Goal: Navigation & Orientation: Find specific page/section

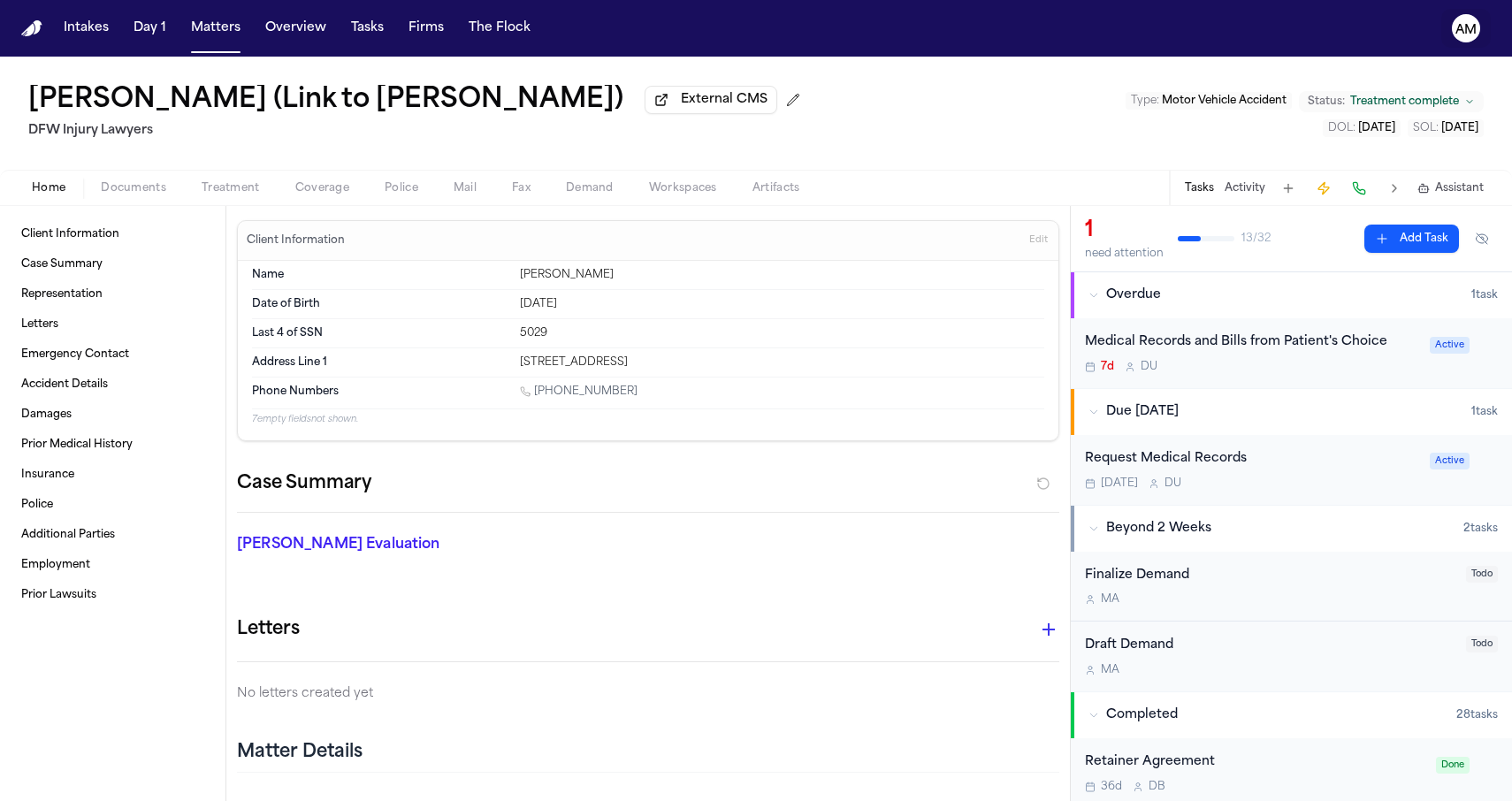
click at [1460, 30] on text "AM" at bounding box center [1466, 30] width 21 height 12
click at [92, 29] on button "Intakes" at bounding box center [86, 28] width 59 height 31
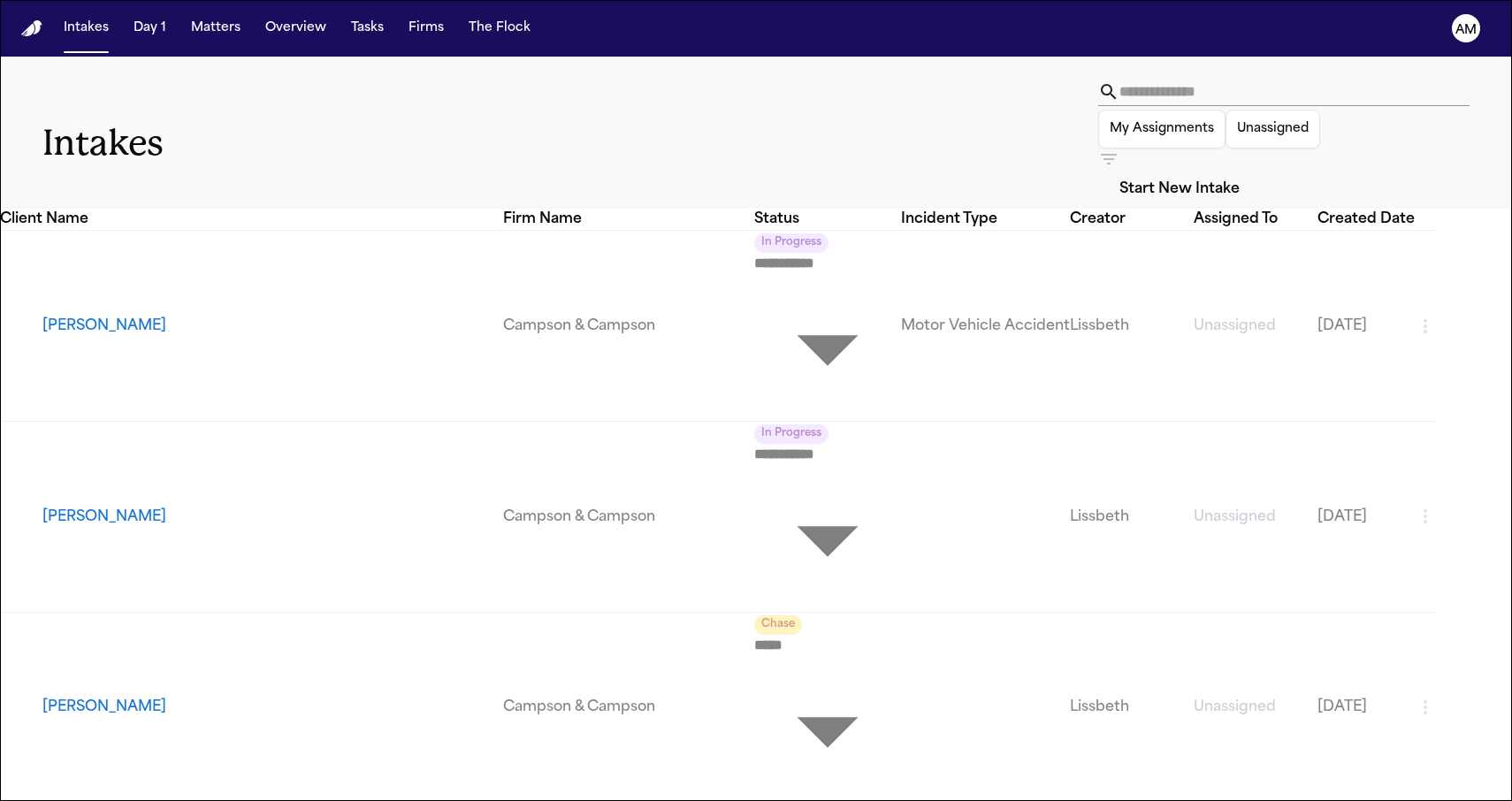
click at [151, 316] on button "[PERSON_NAME]" at bounding box center [272, 326] width 461 height 21
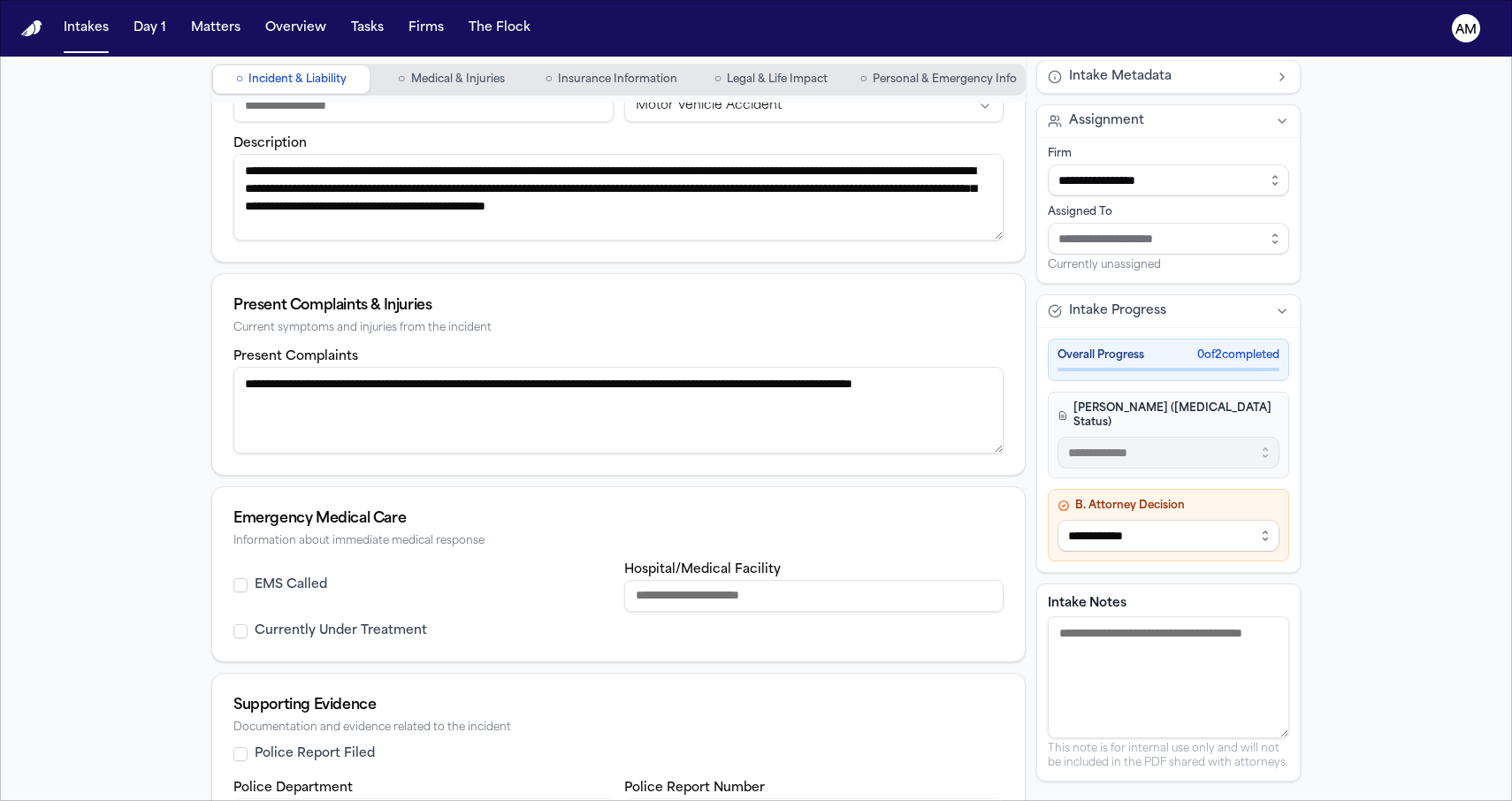
scroll to position [472, 0]
click at [159, 42] on button "Day 1" at bounding box center [150, 28] width 47 height 31
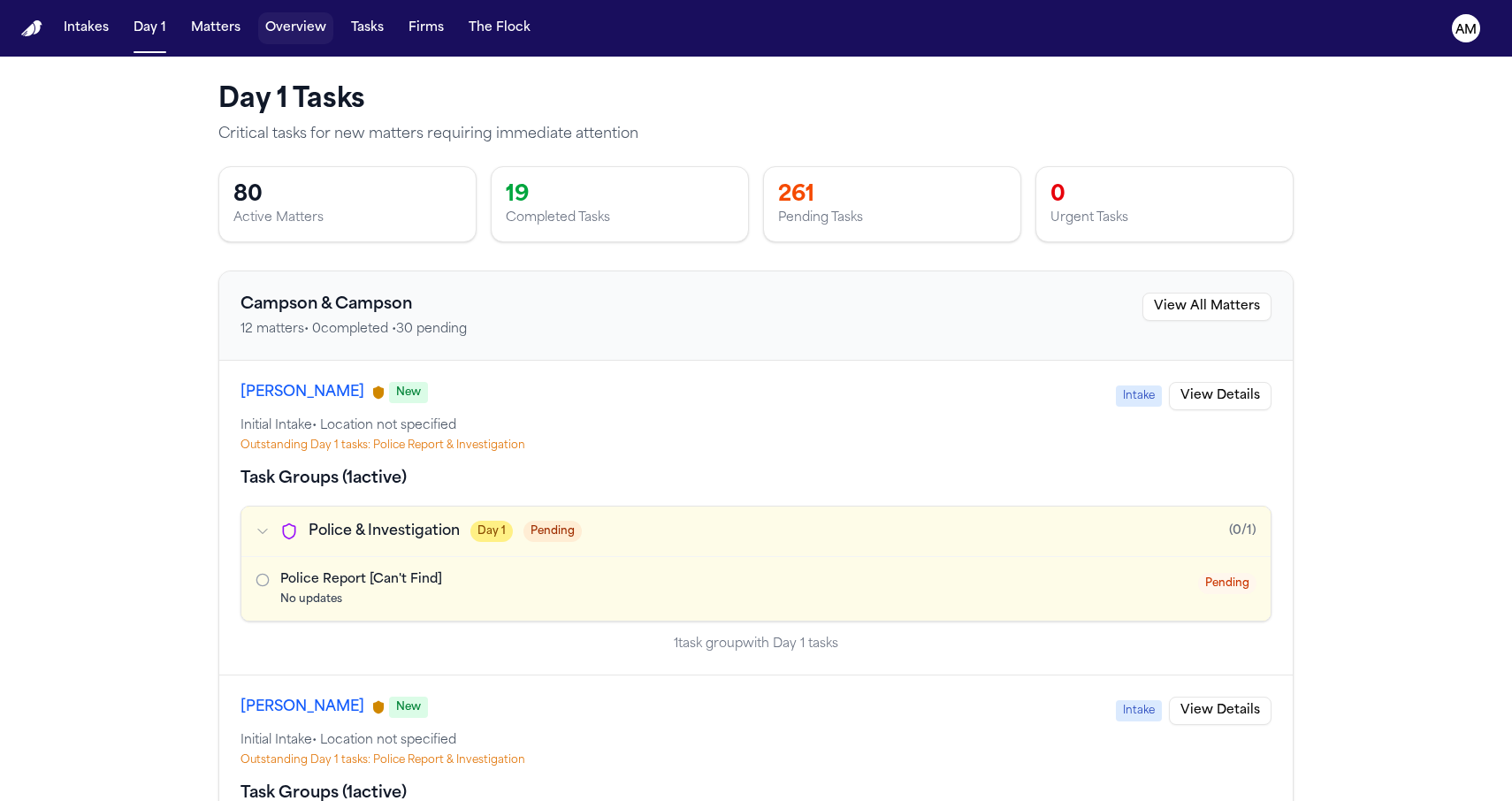
click at [302, 33] on button "Overview" at bounding box center [295, 28] width 75 height 31
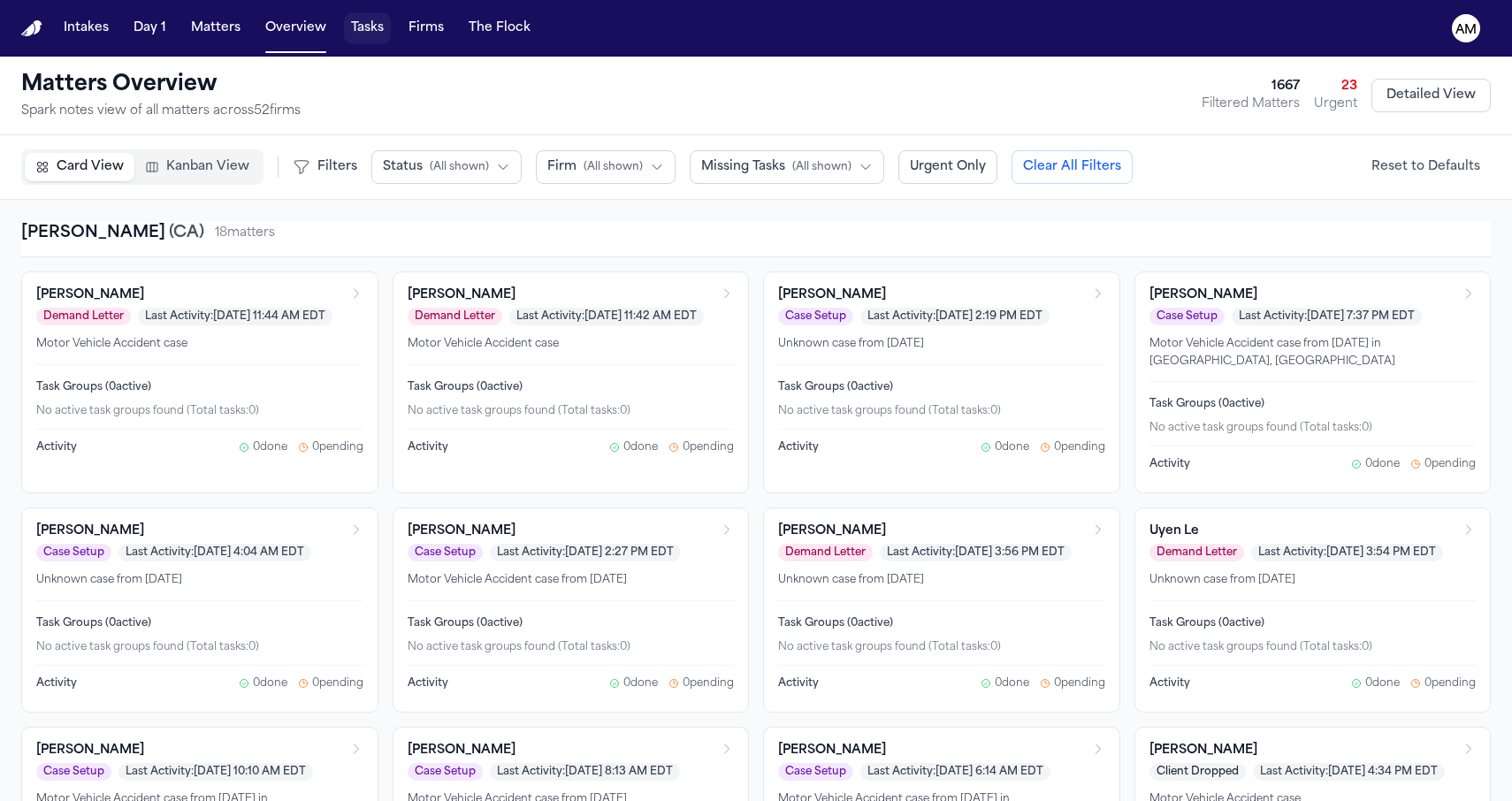
click at [375, 37] on button "Tasks" at bounding box center [367, 28] width 47 height 31
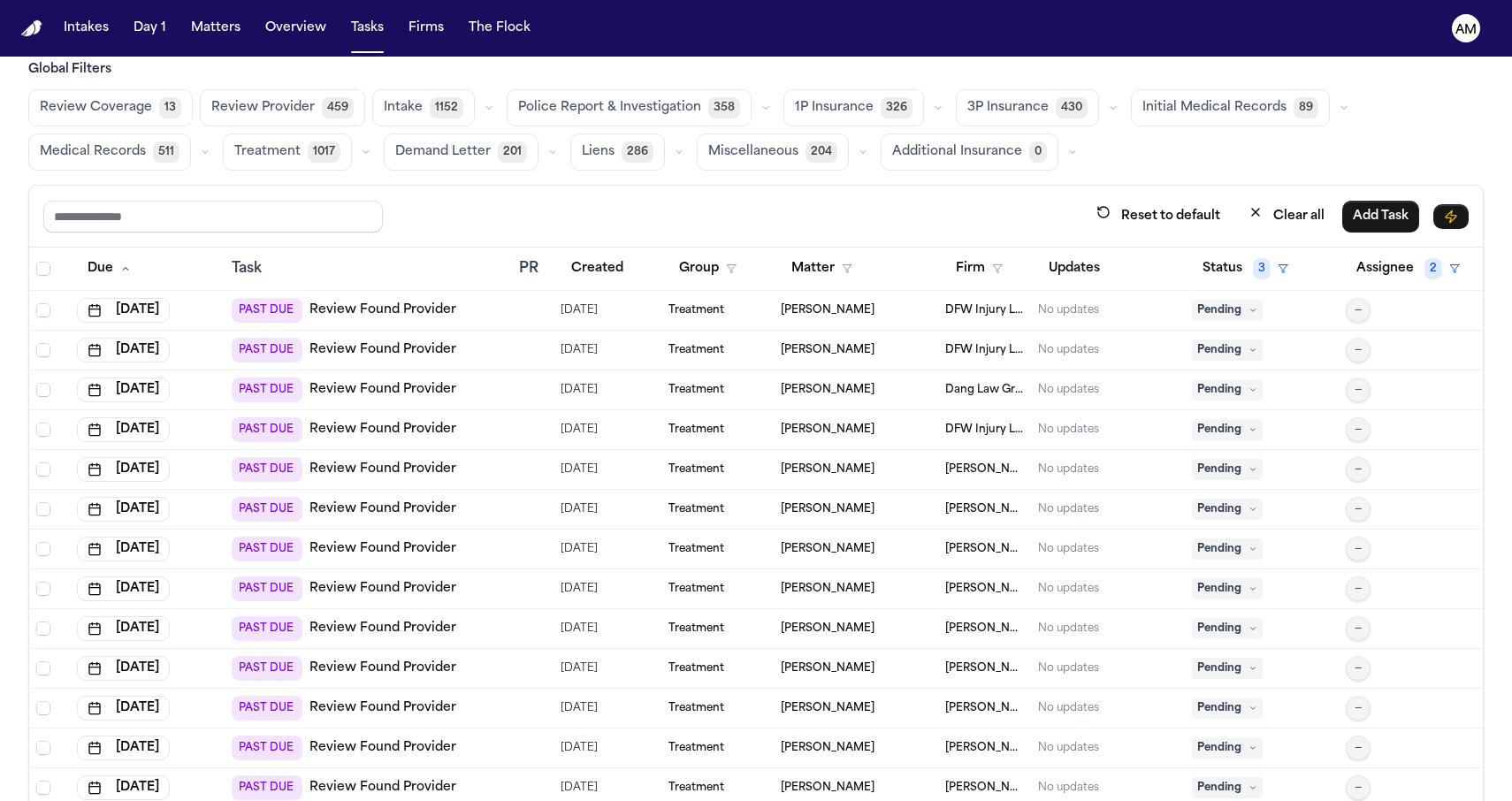
scroll to position [26, 0]
click at [165, 117] on button "Review Coverage 13" at bounding box center [111, 106] width 164 height 37
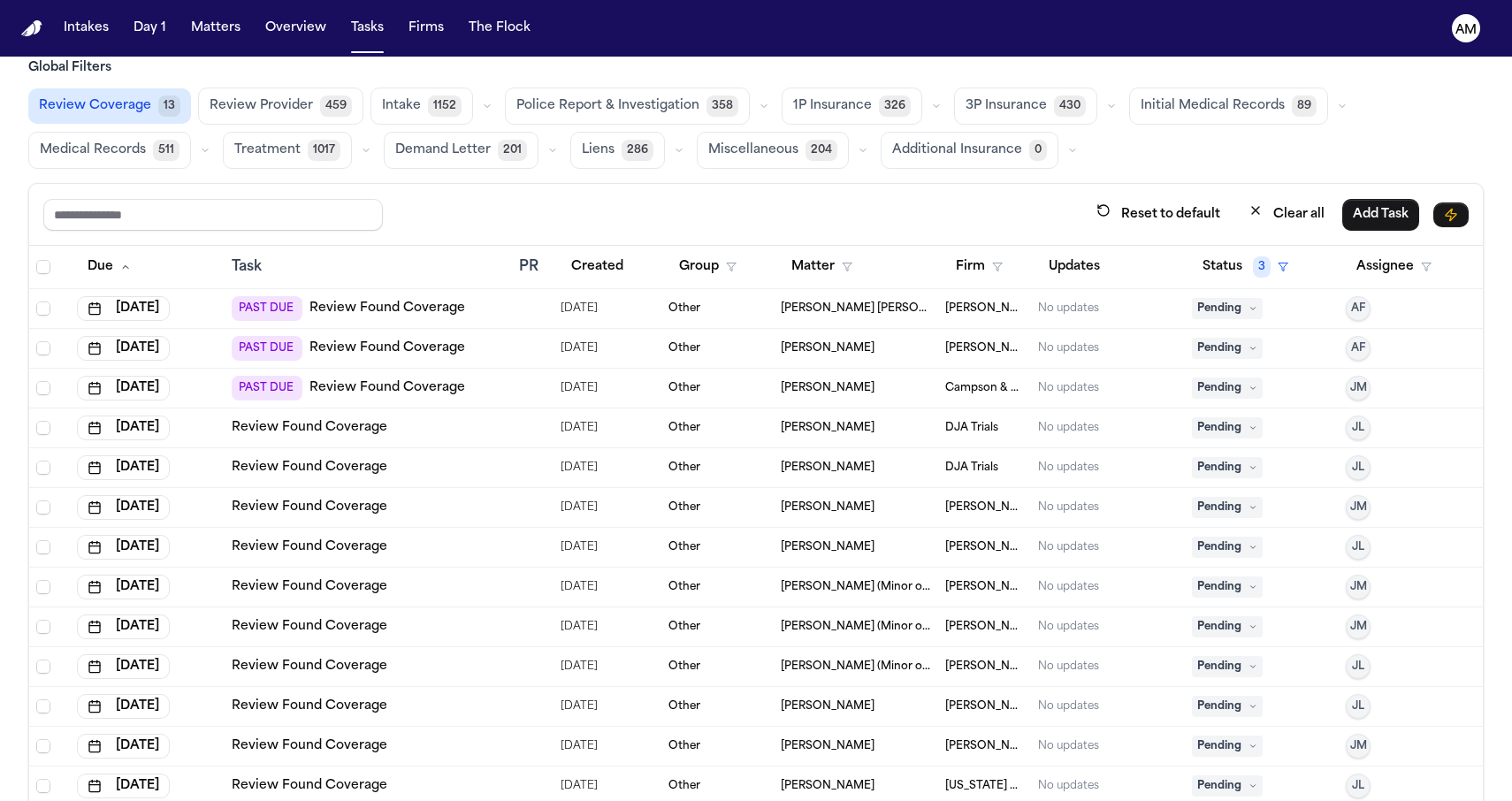
click at [427, 431] on div "Review Found Coverage" at bounding box center [368, 427] width 273 height 18
click at [297, 41] on button "Overview" at bounding box center [295, 28] width 75 height 31
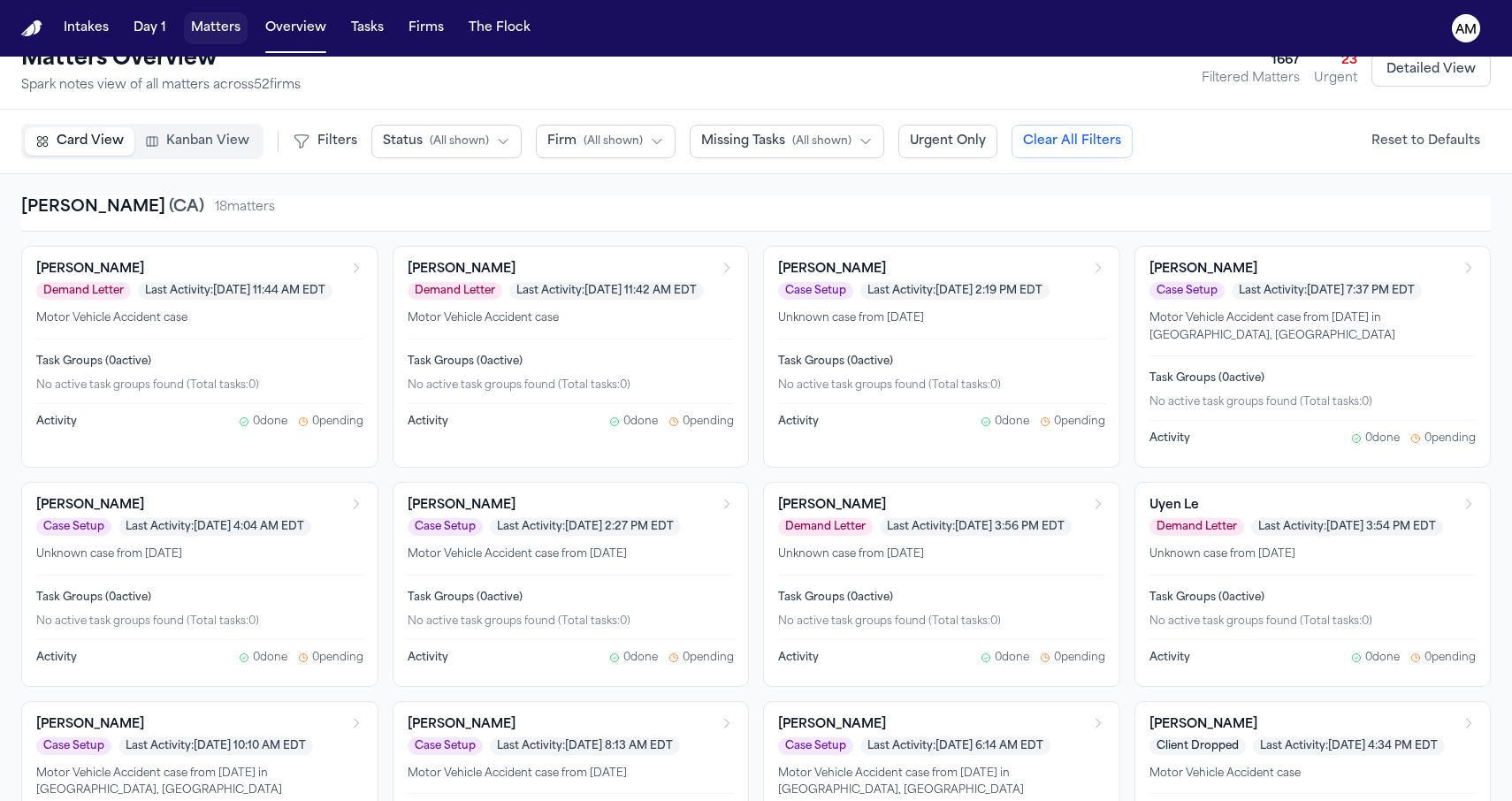
click at [224, 31] on button "Matters" at bounding box center [215, 28] width 64 height 31
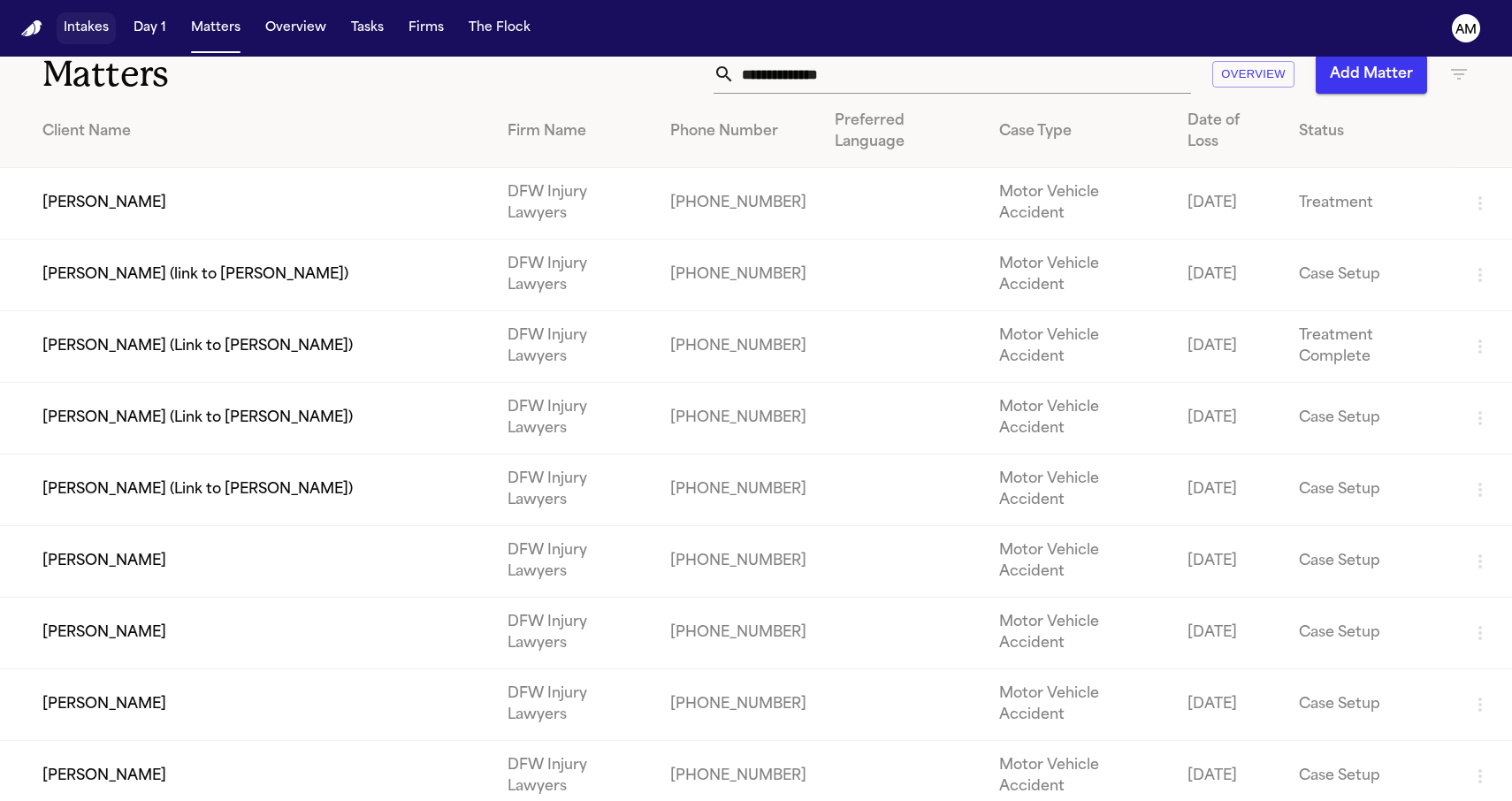
click at [96, 43] on nav "Intakes Day 1 Matters Overview Tasks Firms The Flock AM" at bounding box center [756, 28] width 1512 height 56
click at [30, 32] on img "Home" at bounding box center [31, 29] width 21 height 17
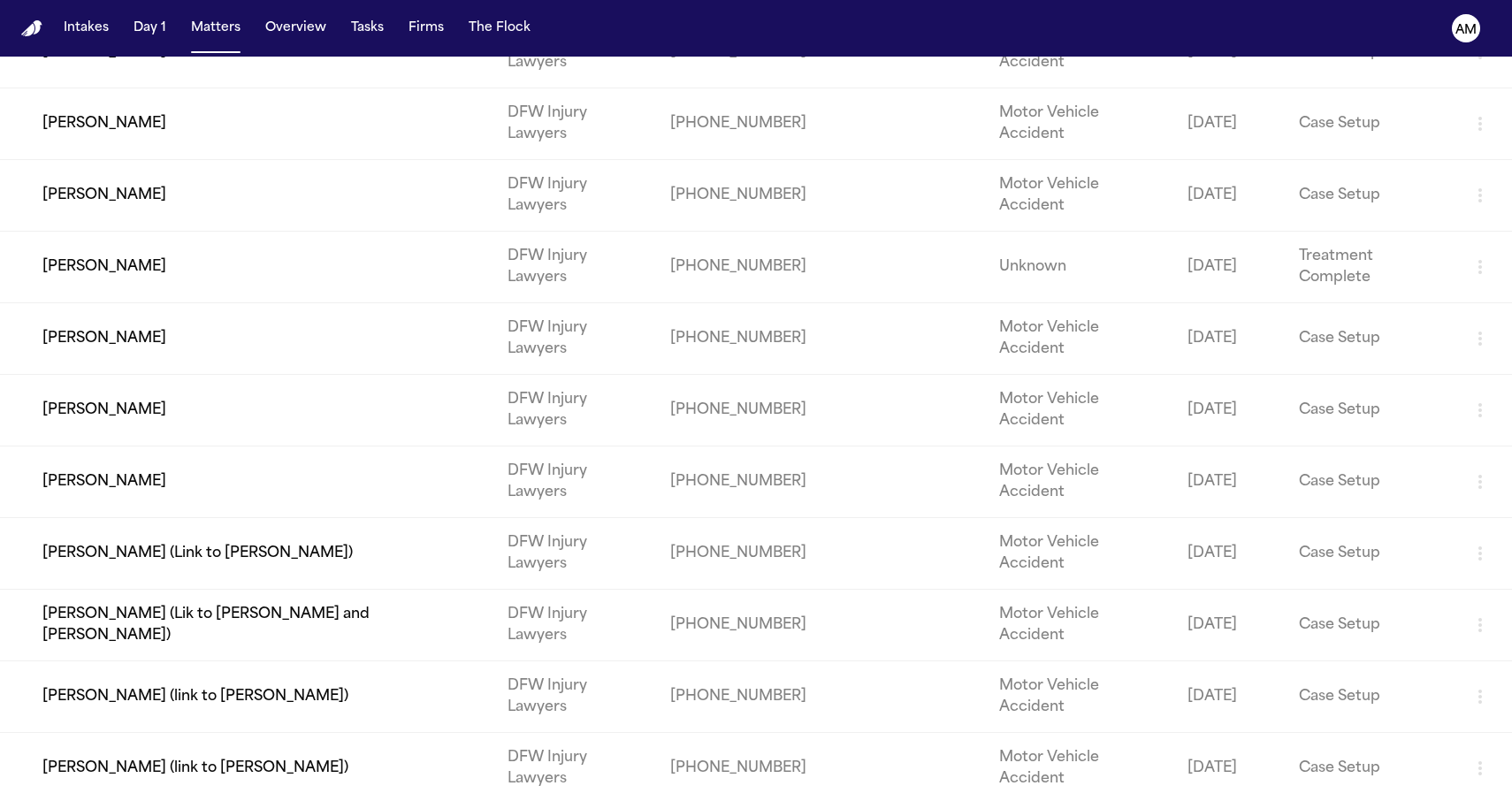
scroll to position [729, 0]
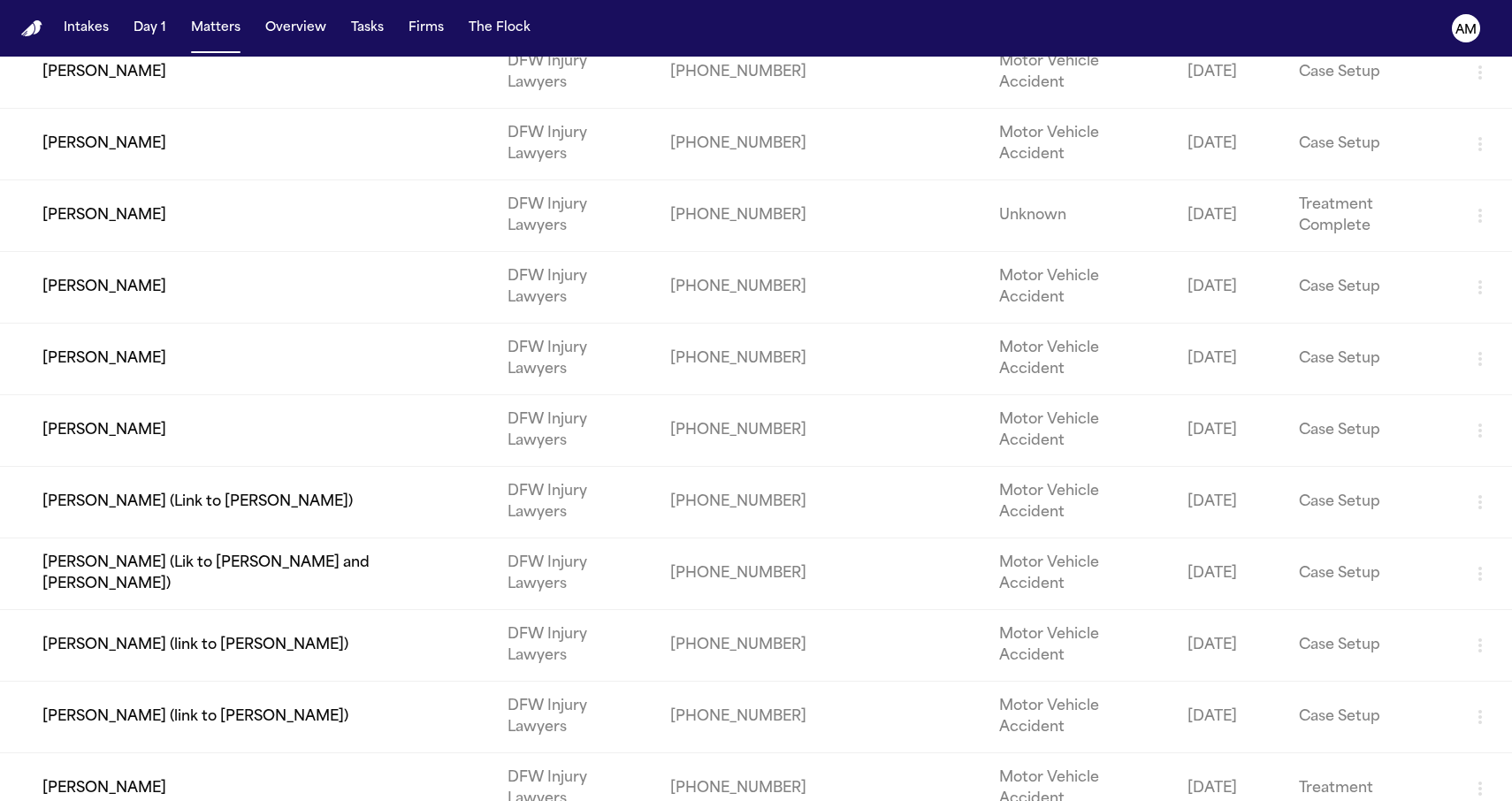
click at [329, 610] on td "[PERSON_NAME] (link to [PERSON_NAME])" at bounding box center [246, 646] width 494 height 72
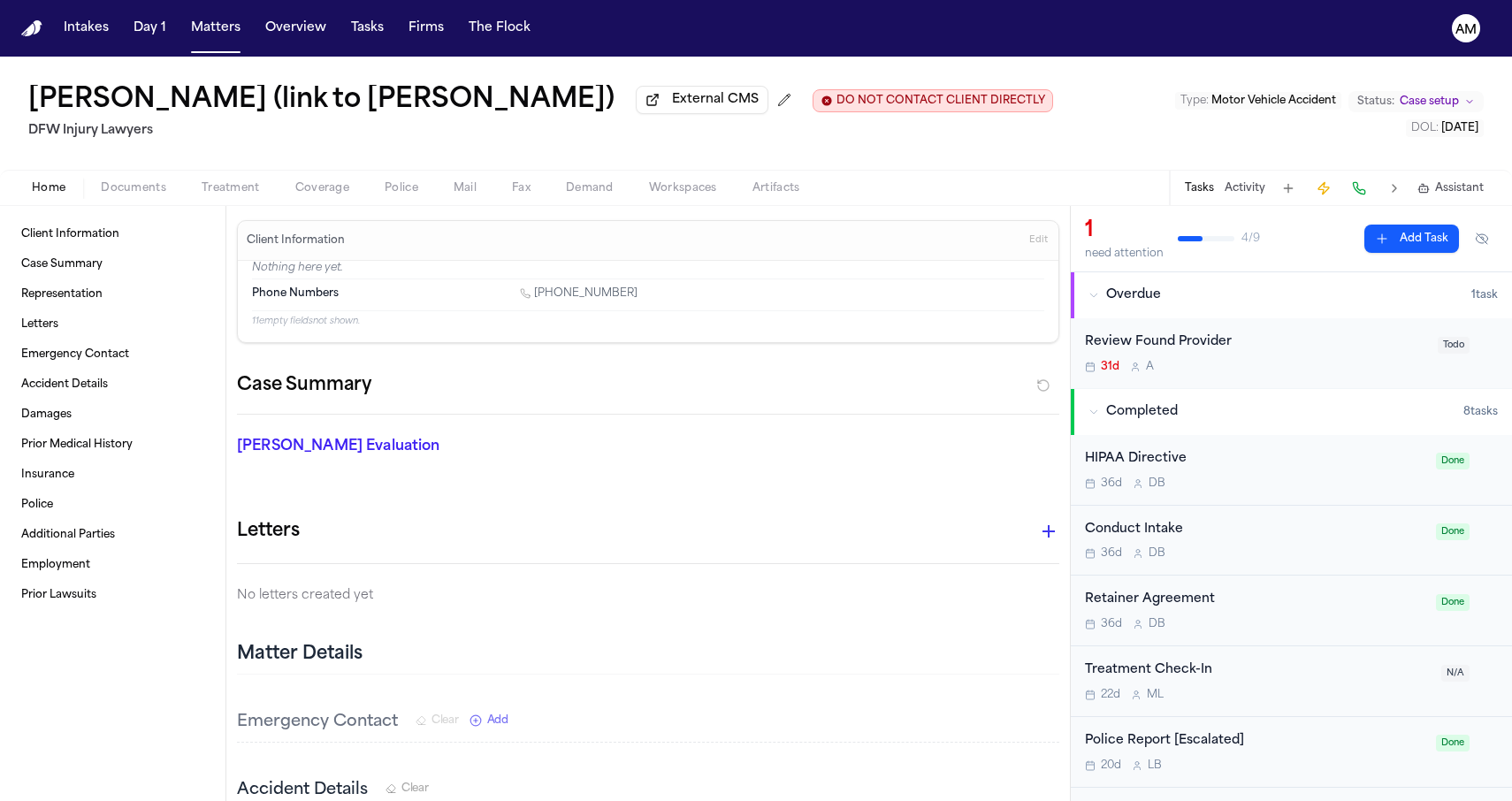
scroll to position [475, 0]
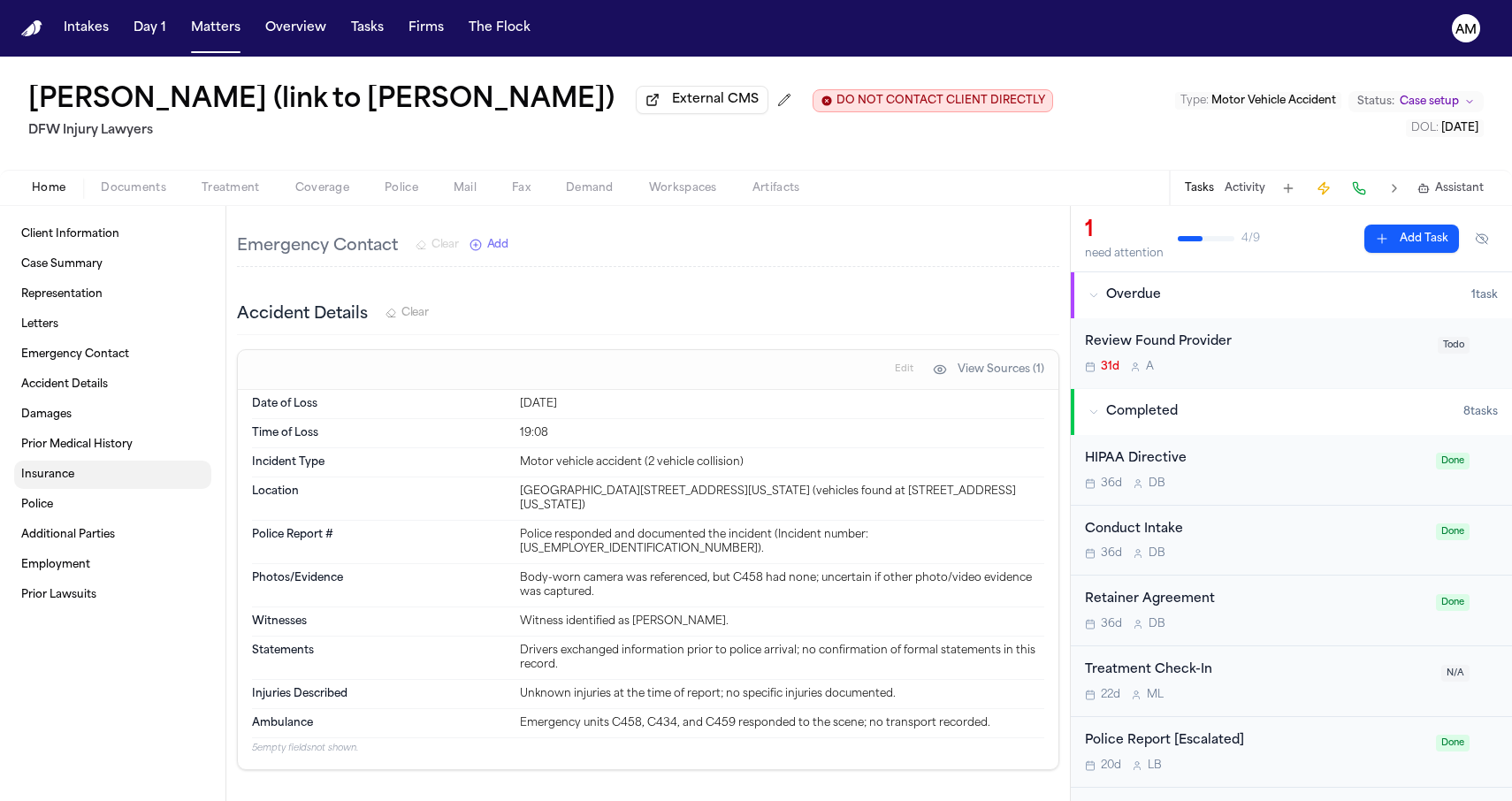
click at [130, 484] on link "Insurance" at bounding box center [113, 474] width 198 height 29
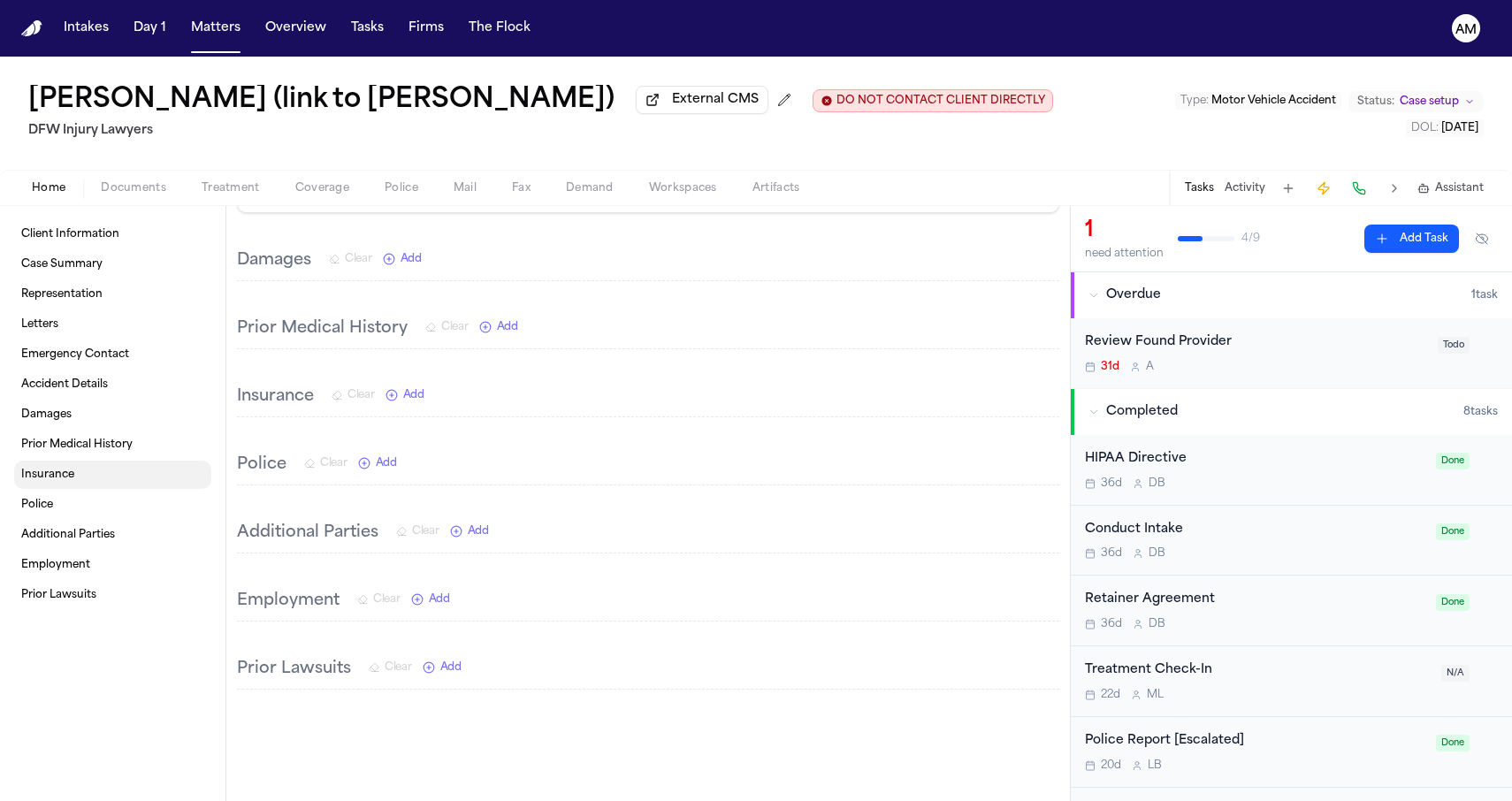
scroll to position [1152, 0]
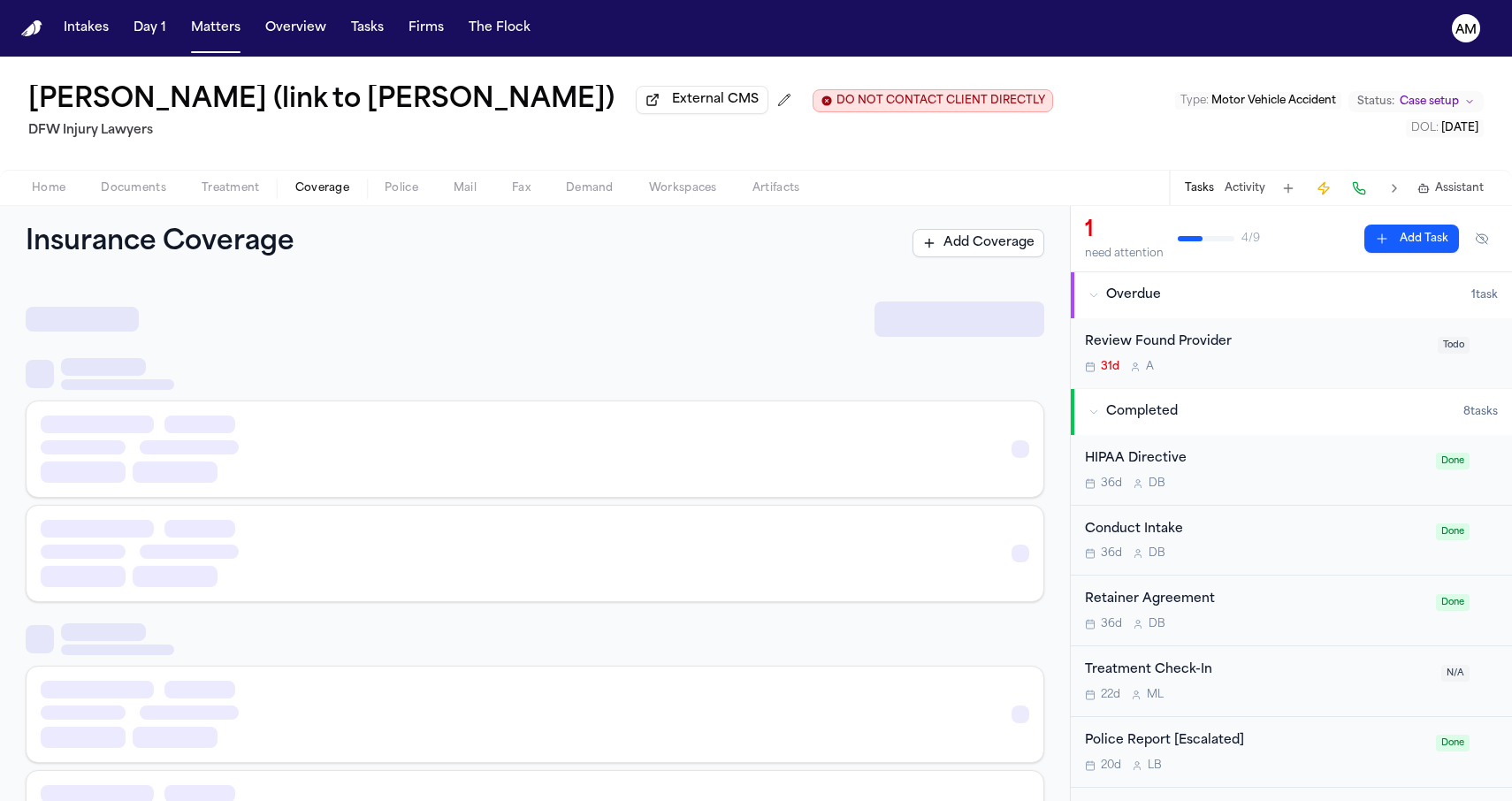
click at [315, 195] on span "Coverage" at bounding box center [322, 187] width 54 height 14
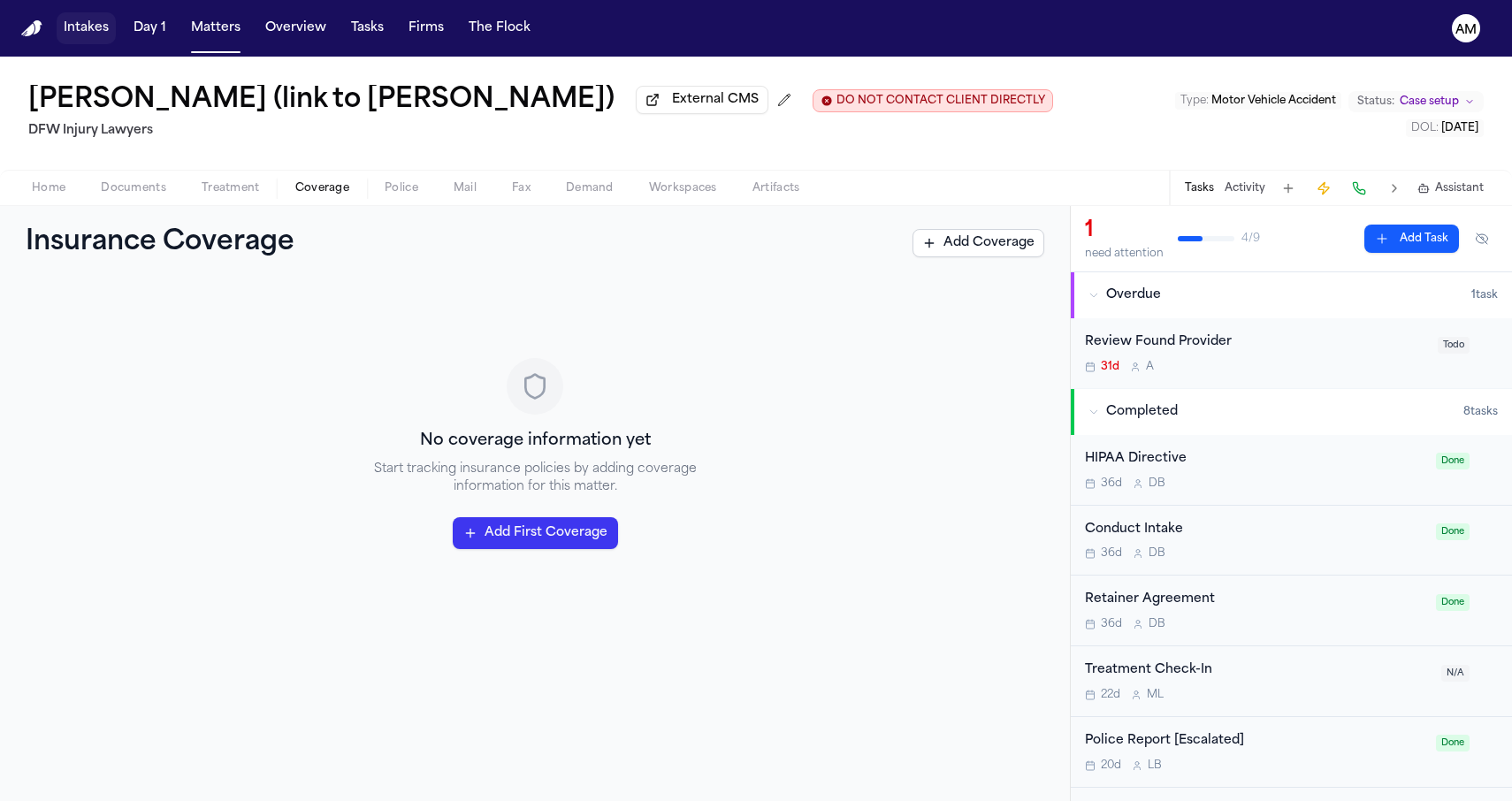
click at [77, 27] on button "Intakes" at bounding box center [86, 28] width 59 height 31
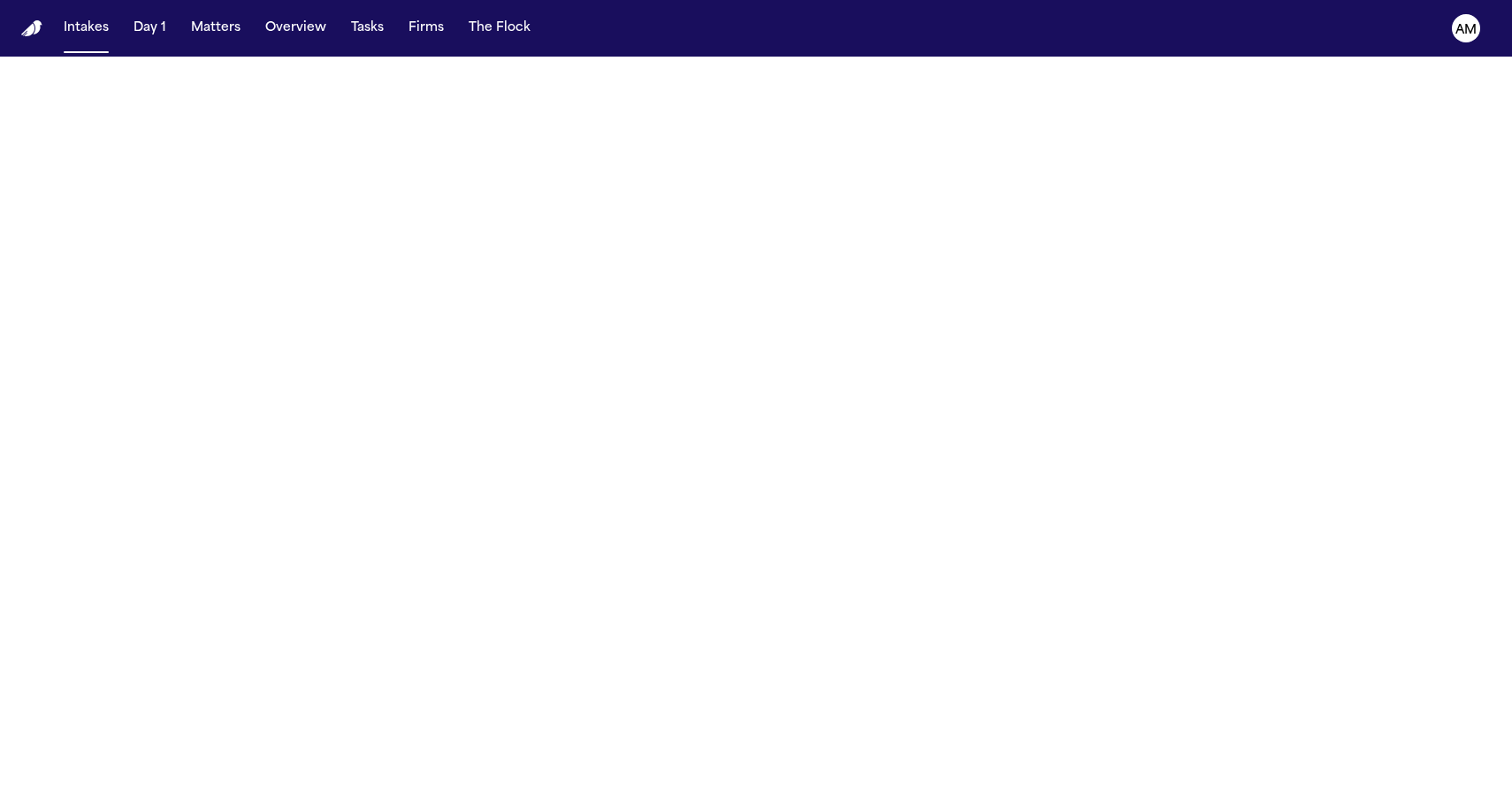
click at [32, 29] on img "Home" at bounding box center [31, 29] width 21 height 17
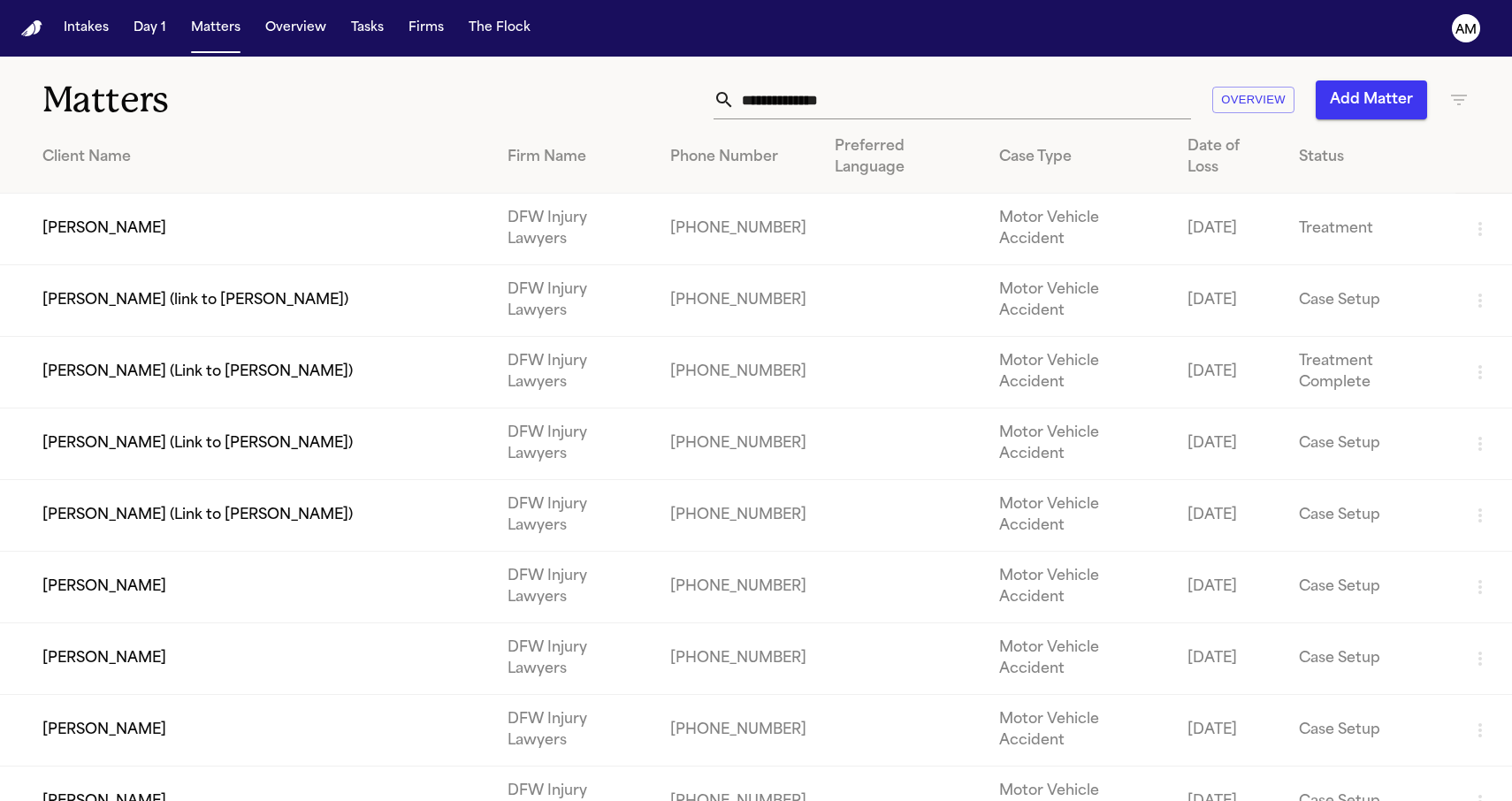
click at [28, 29] on img "Home" at bounding box center [31, 29] width 21 height 17
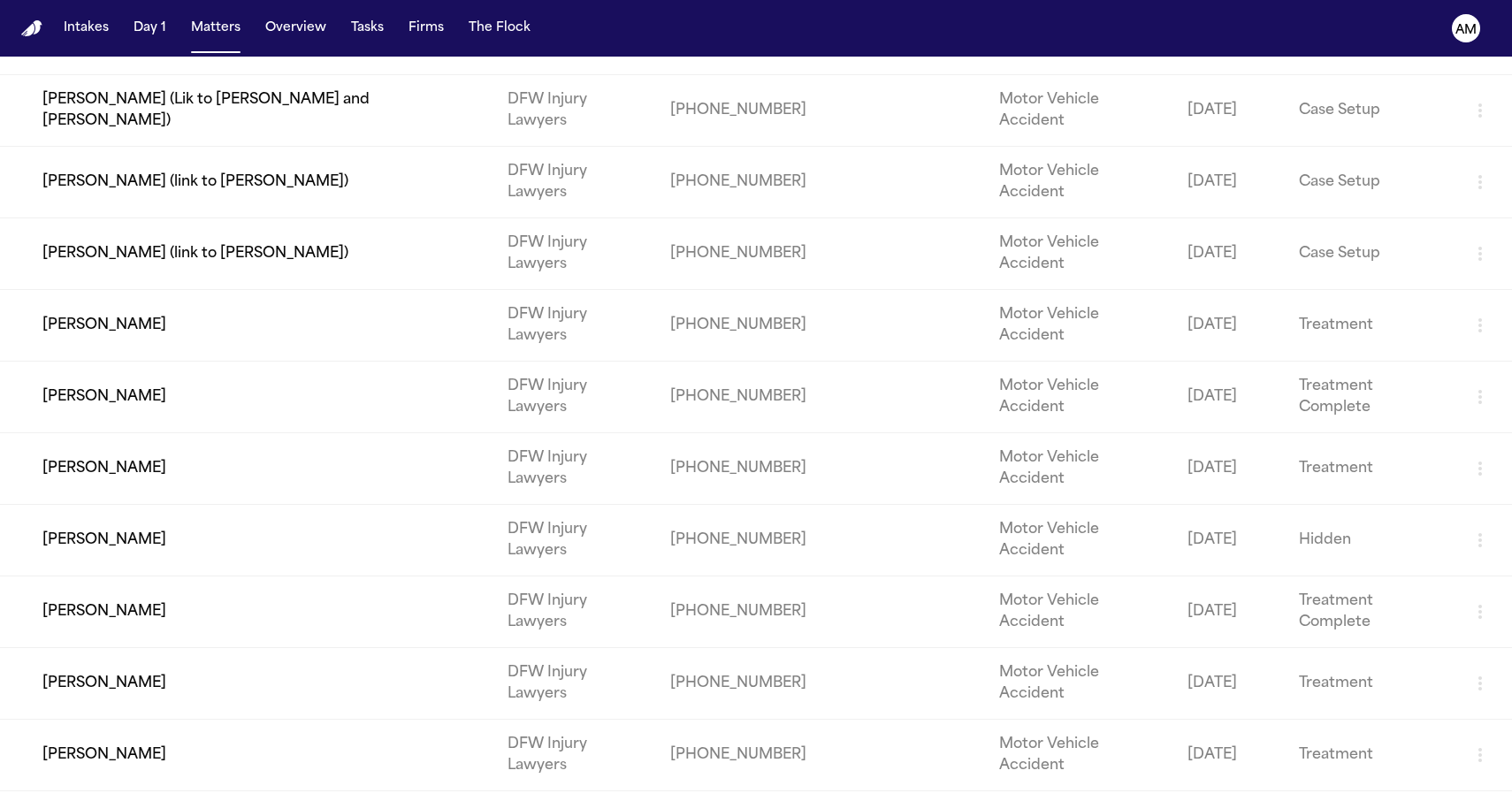
scroll to position [1192, 0]
click at [150, 26] on button "Day 1" at bounding box center [150, 28] width 47 height 31
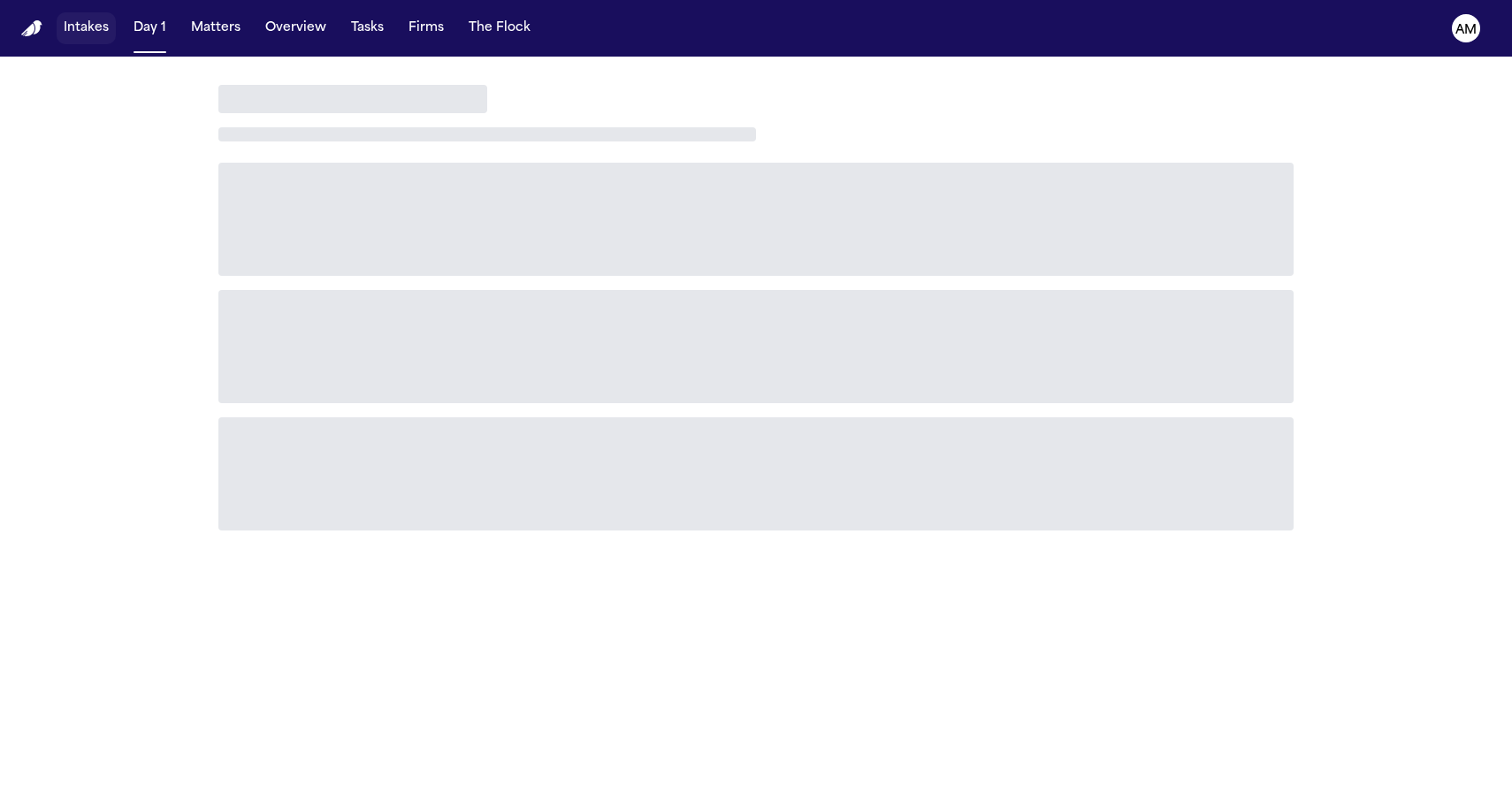
click at [107, 31] on button "Intakes" at bounding box center [86, 28] width 59 height 31
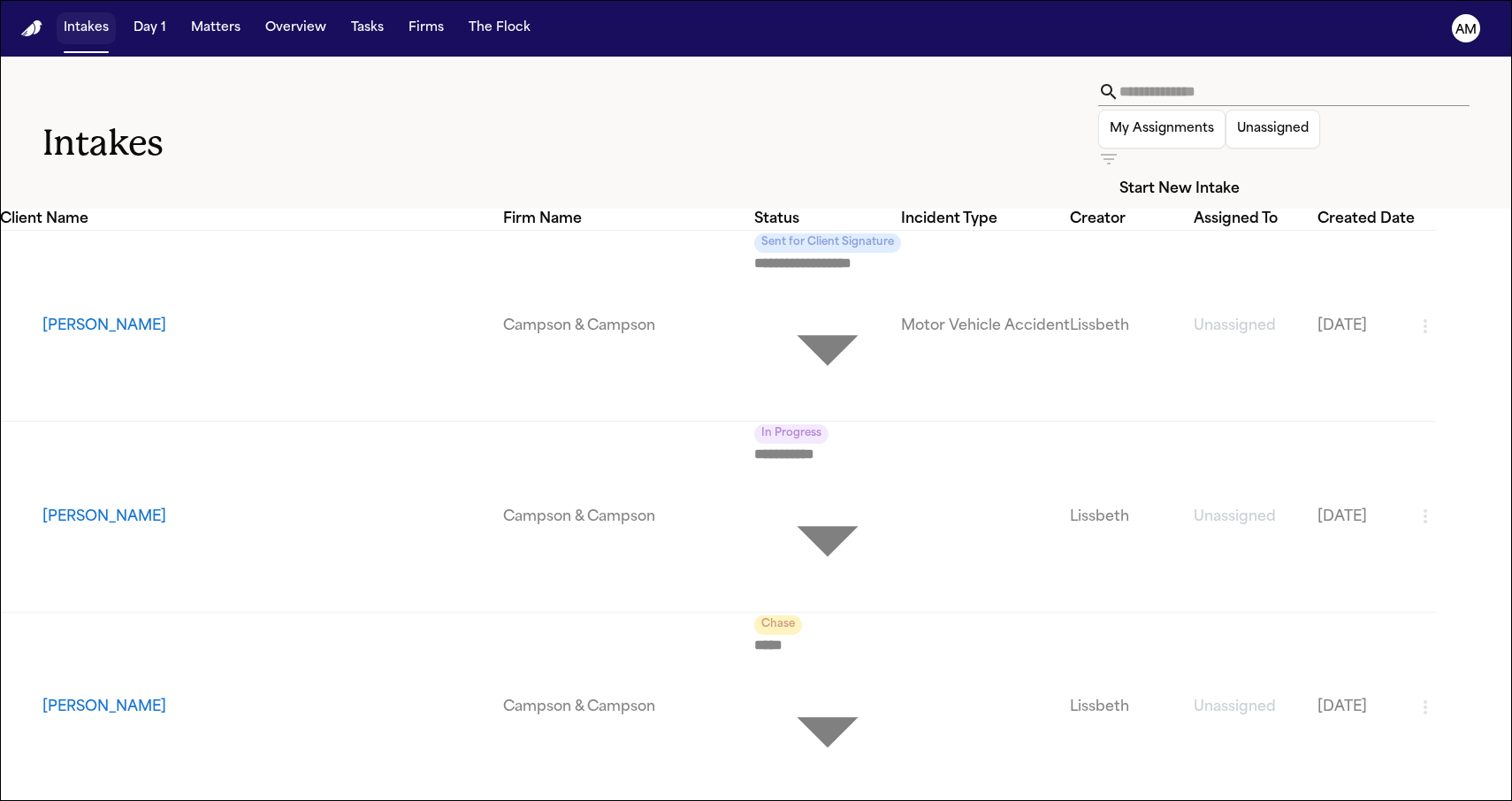
click at [95, 23] on button "Intakes" at bounding box center [86, 28] width 59 height 31
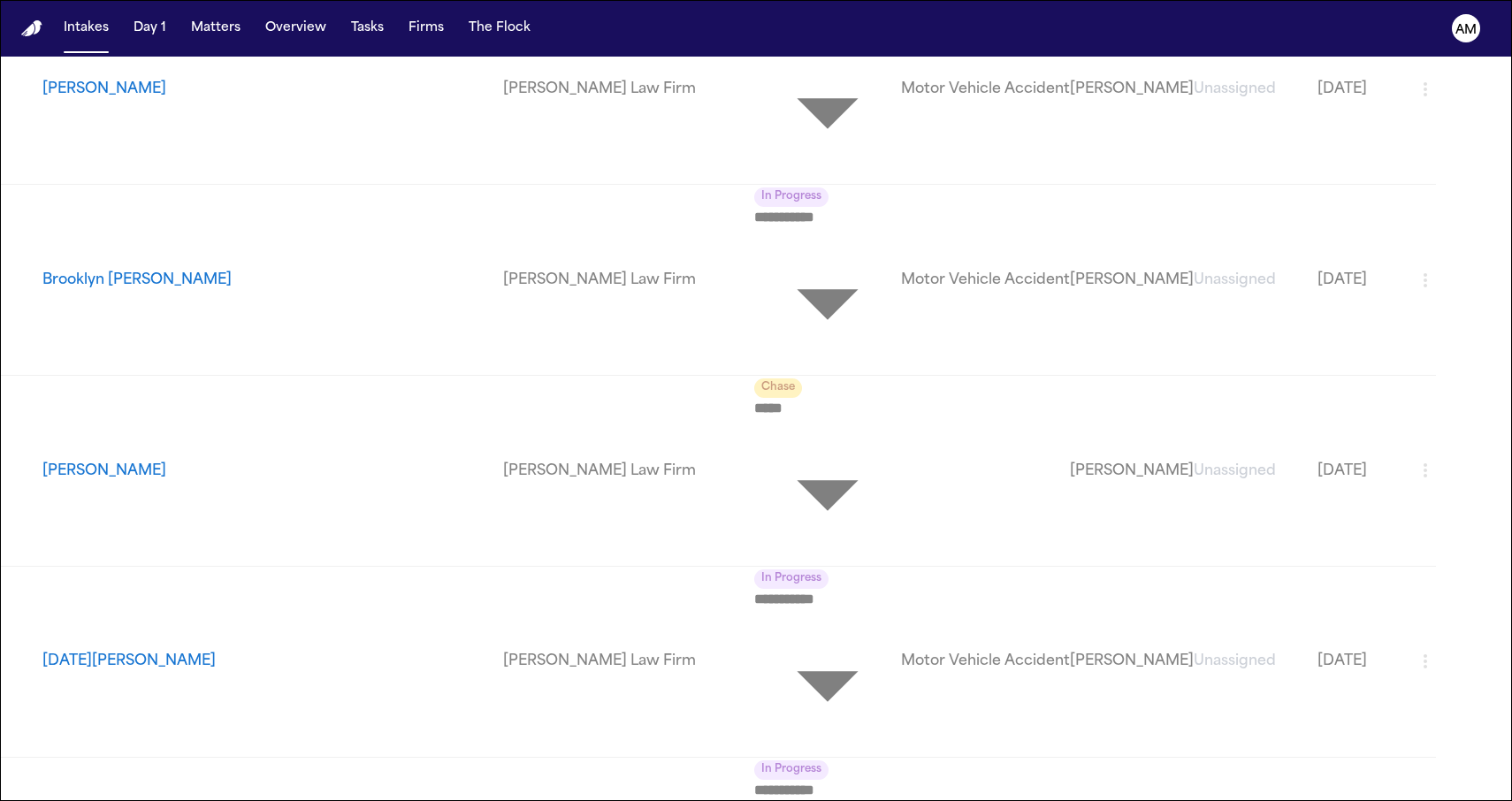
scroll to position [2034, 0]
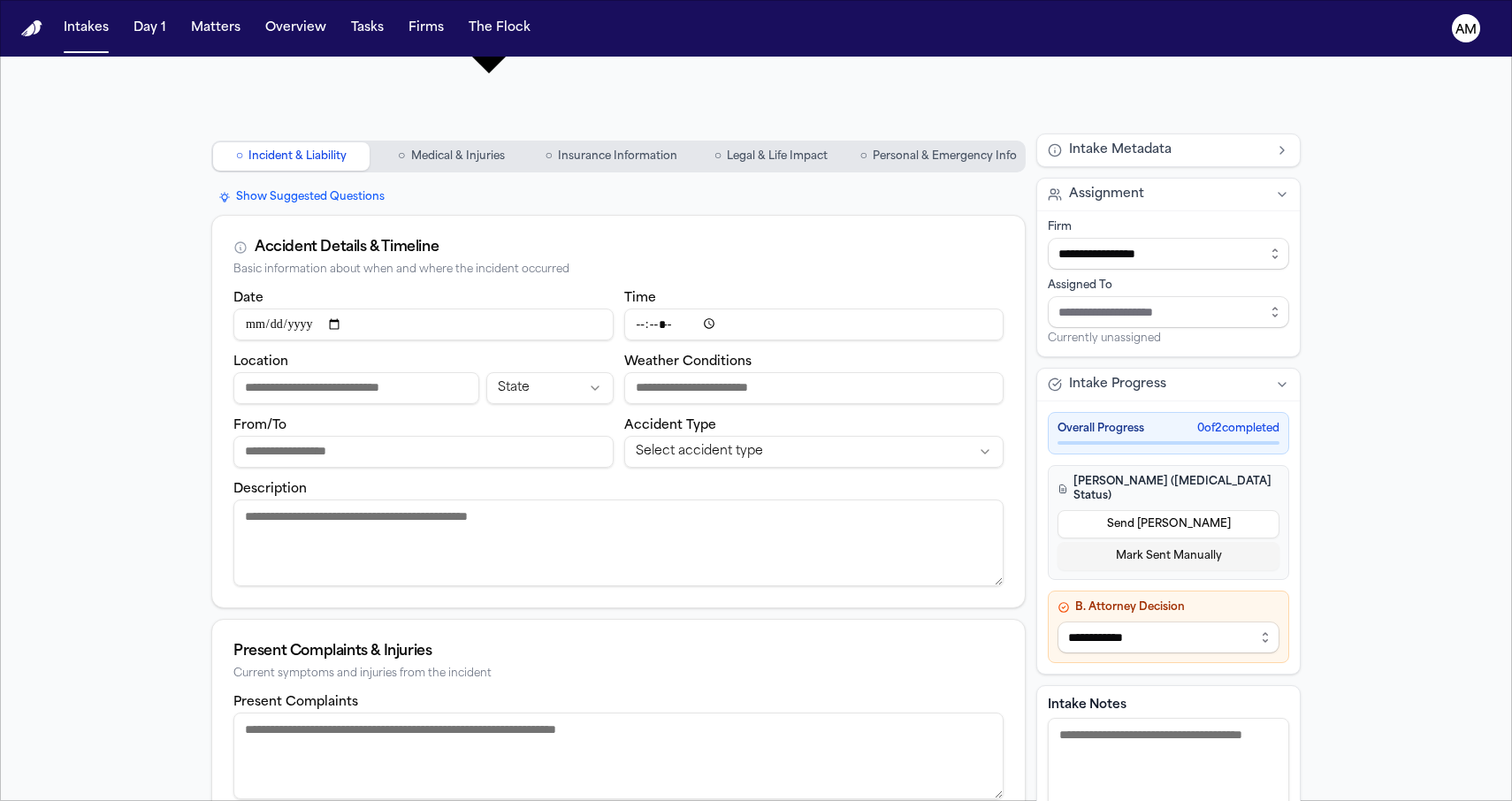
scroll to position [348, 0]
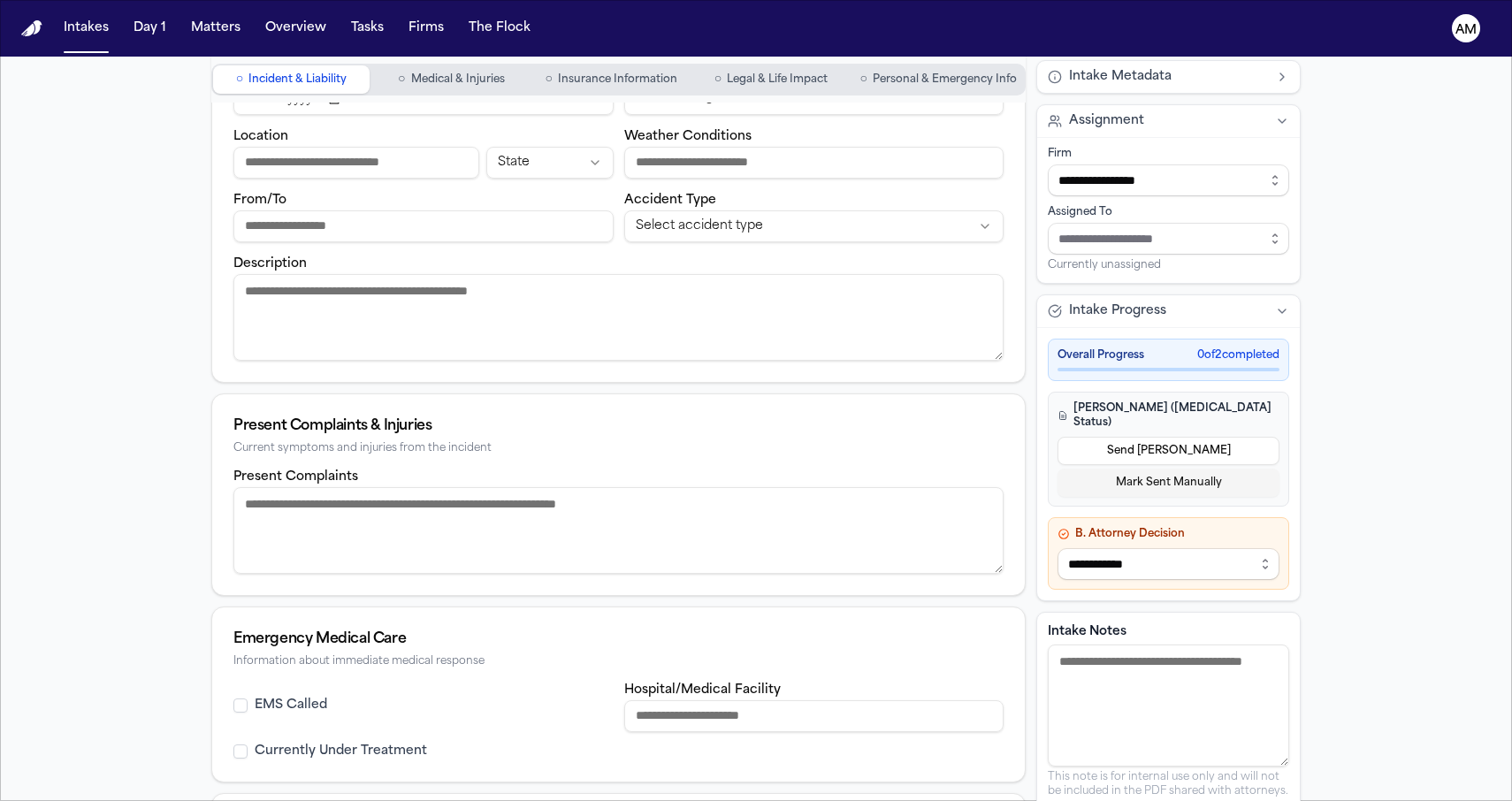
click at [31, 31] on img "Home" at bounding box center [31, 29] width 21 height 17
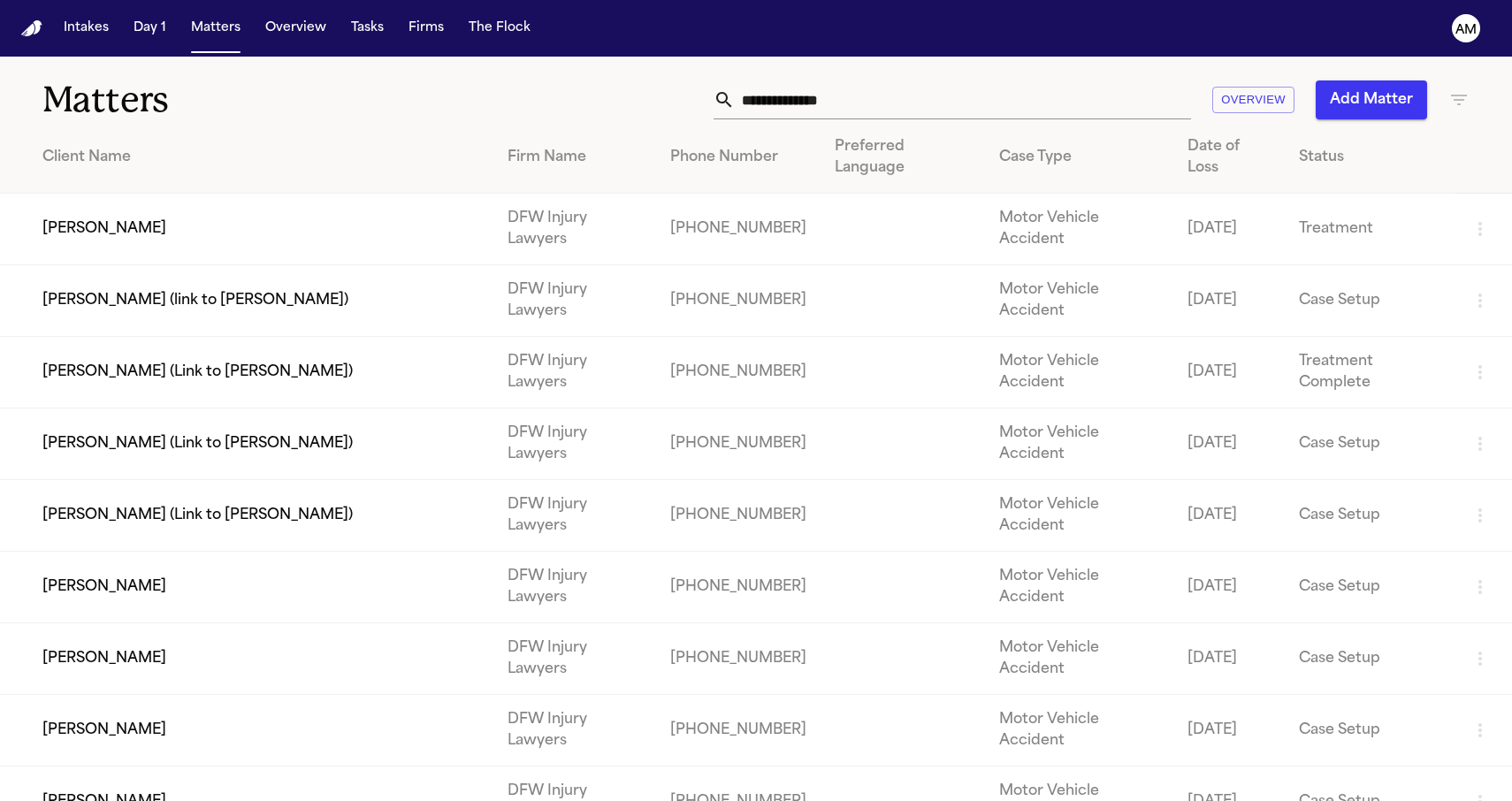
click at [283, 265] on td "[PERSON_NAME] (link to [PERSON_NAME])" at bounding box center [246, 301] width 494 height 72
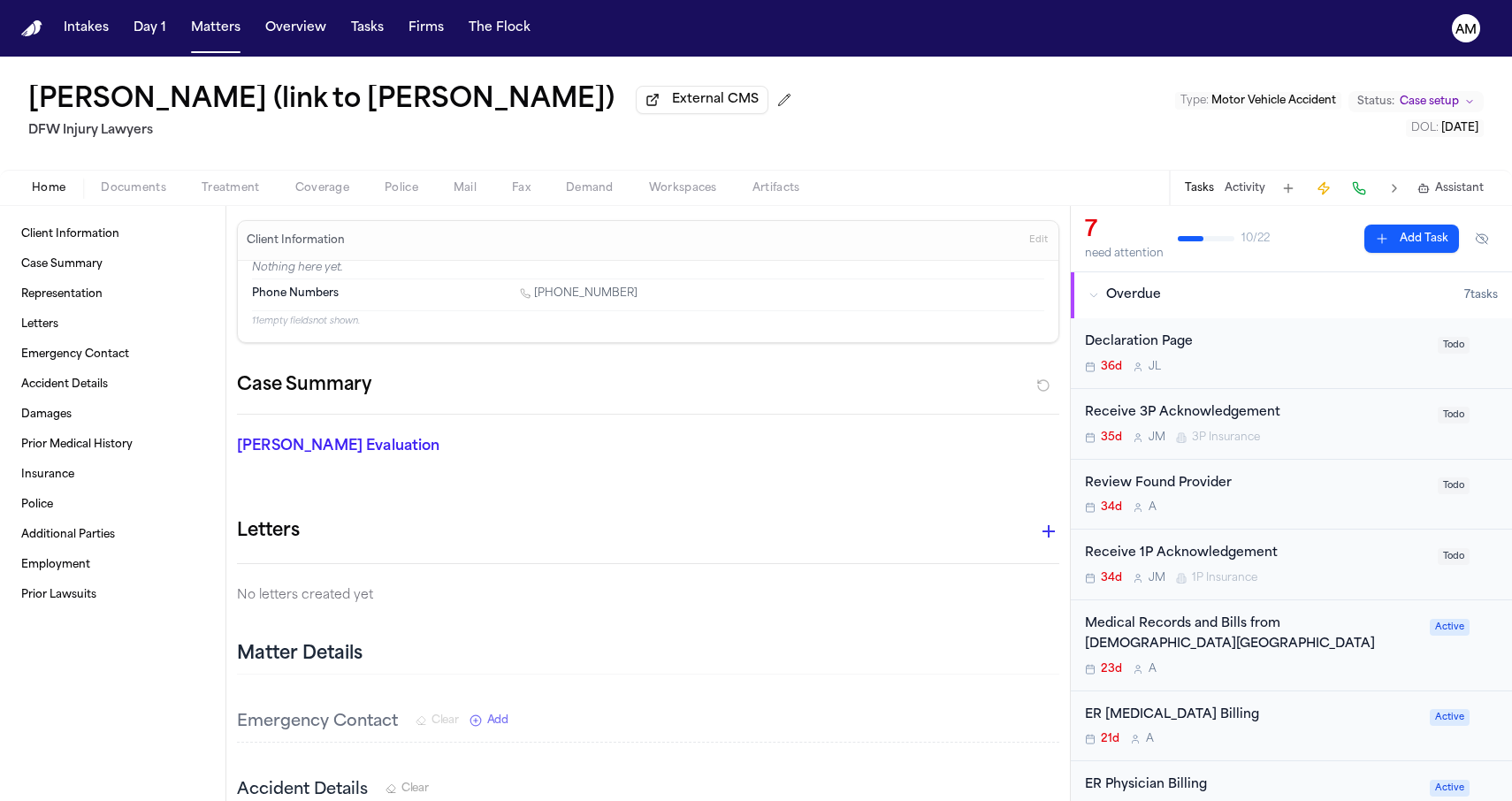
click at [334, 195] on span "Coverage" at bounding box center [322, 187] width 54 height 14
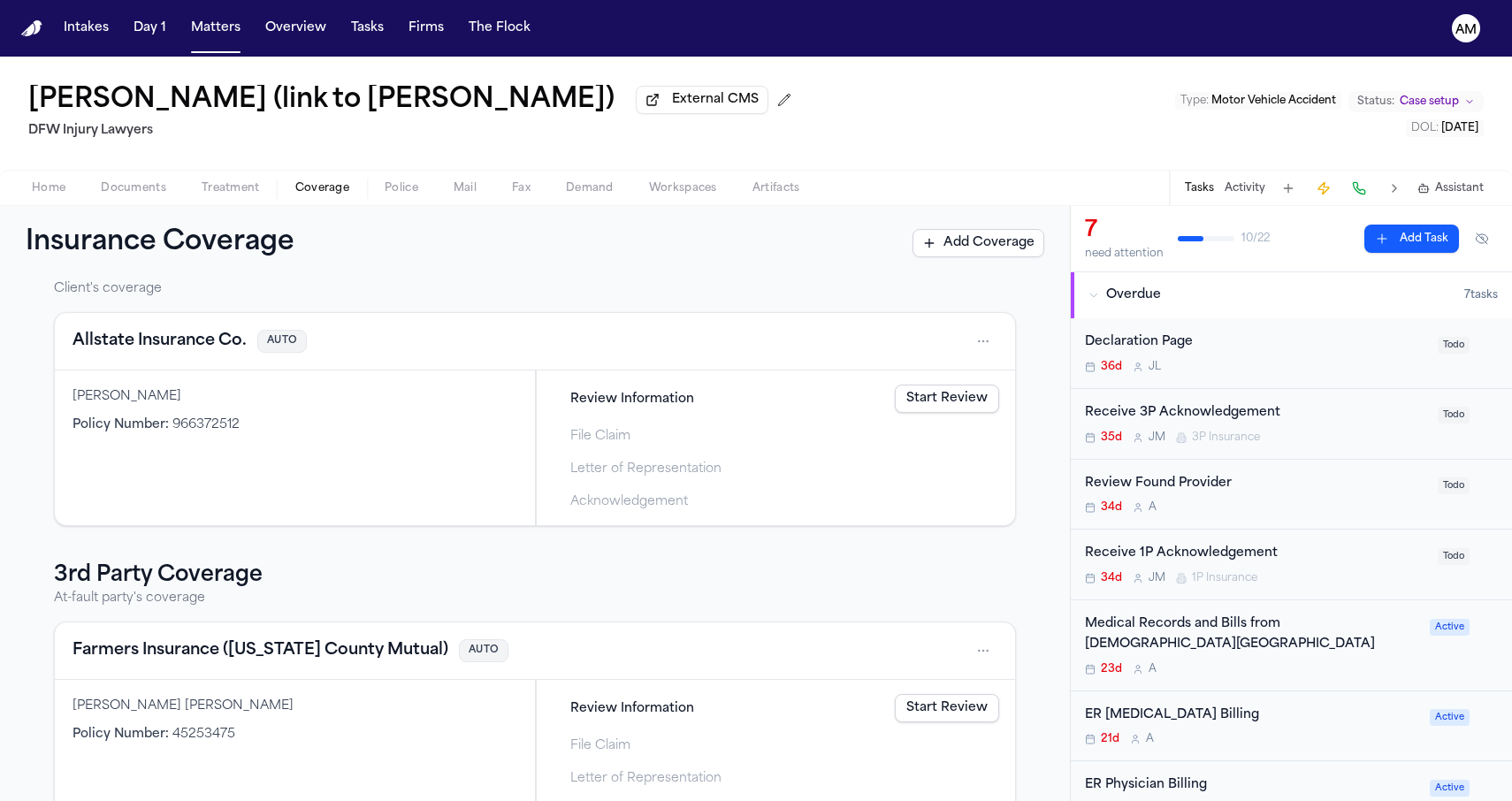
scroll to position [34, 0]
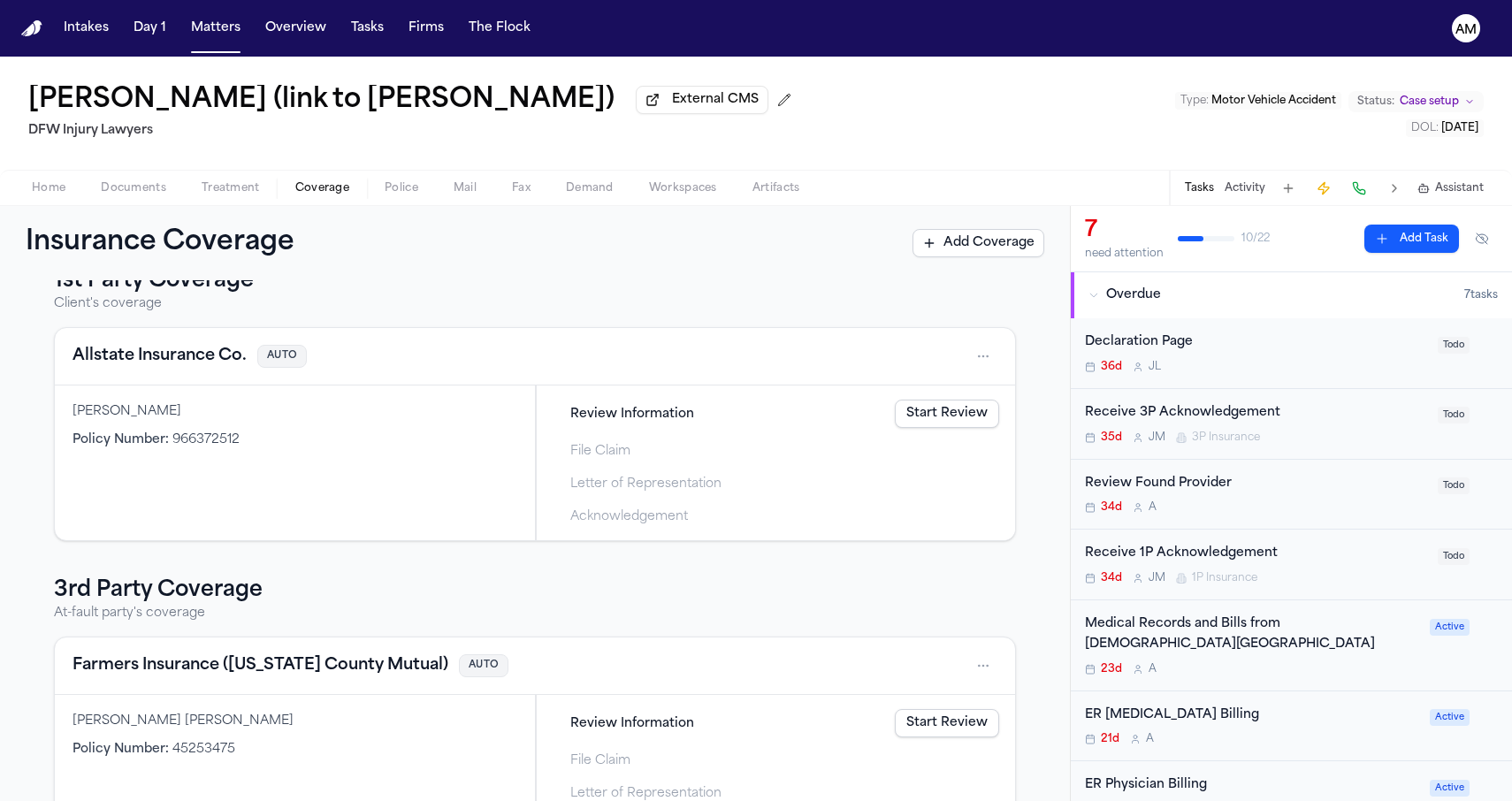
click at [981, 363] on html "Intakes Day 1 Matters Overview Tasks Firms The Flock AM [PERSON_NAME] (link to …" at bounding box center [756, 400] width 1512 height 801
click at [796, 271] on html "Intakes Day 1 Matters Overview Tasks Firms The Flock AM [PERSON_NAME] (link to …" at bounding box center [756, 400] width 1512 height 801
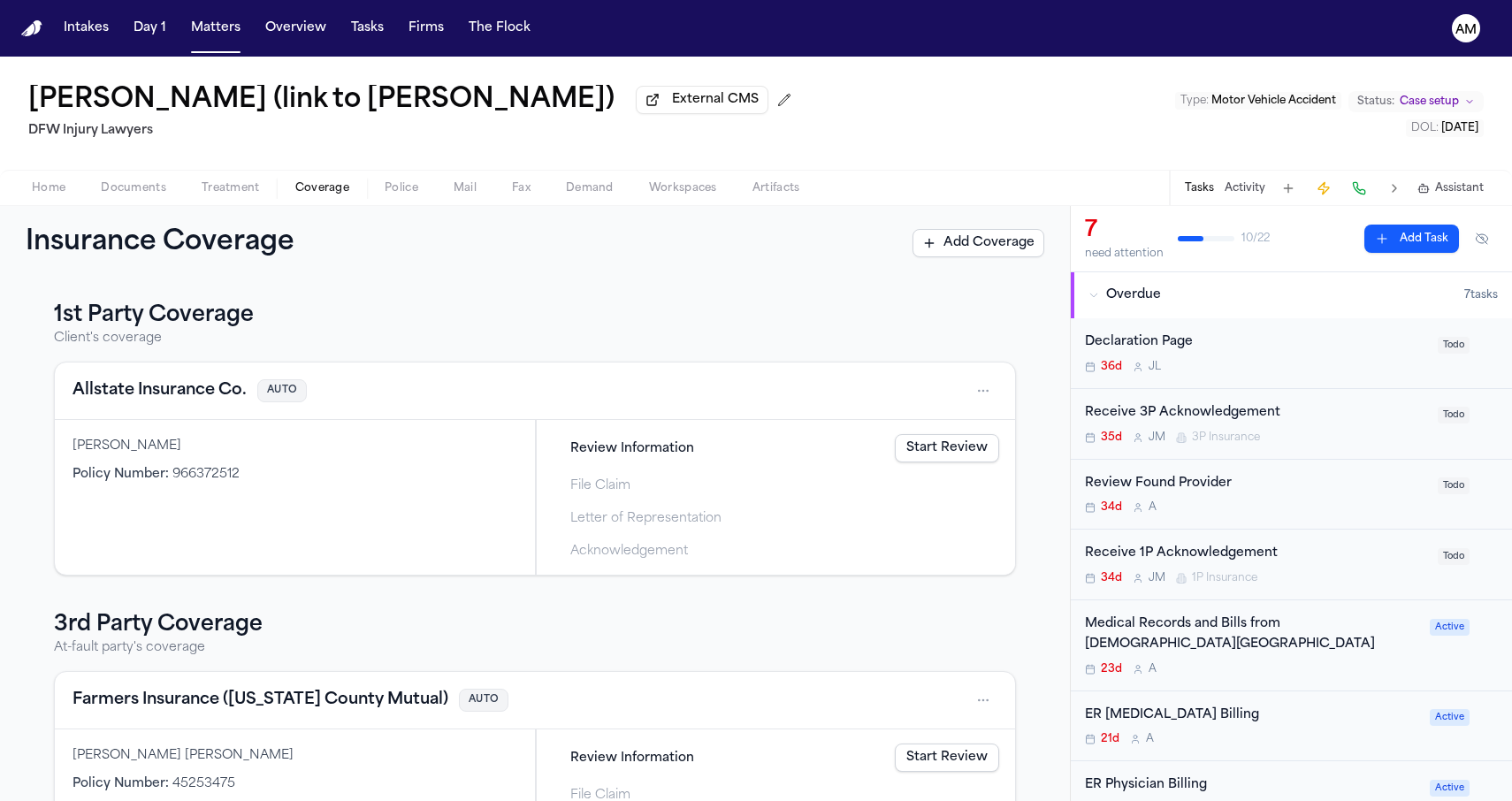
scroll to position [0, 0]
